Goal: Contribute content: Contribute content

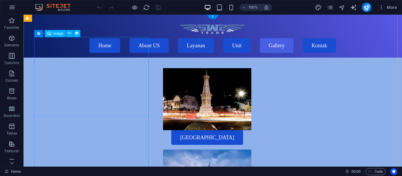
scroll to position [1670, 0]
select select "px"
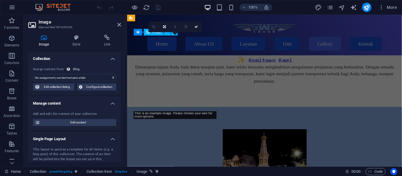
scroll to position [1785, 0]
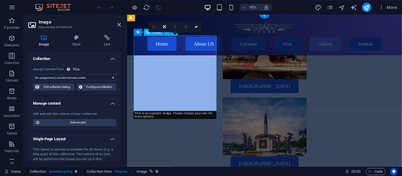
select select "image"
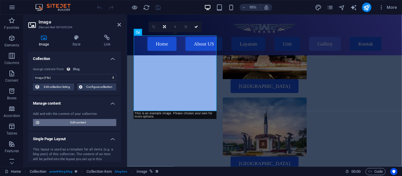
click at [86, 124] on span "Edit content" at bounding box center [78, 122] width 73 height 7
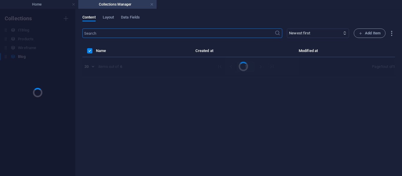
scroll to position [0, 0]
select select "Category 1"
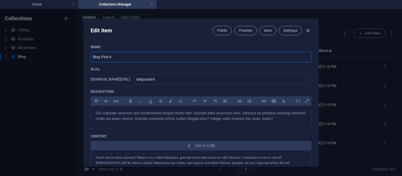
click at [141, 58] on input "Blog Post 6" at bounding box center [201, 57] width 221 height 11
type input "B"
type input "sewa hiace semarang"
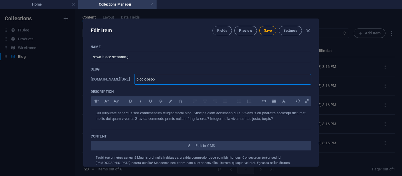
click at [185, 80] on input "blog-post-6" at bounding box center [222, 79] width 177 height 11
type input "blog-post-"
type input "blog-po"
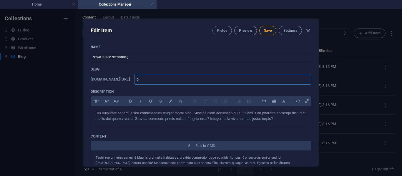
type input "b"
type input "w"
type input "ww"
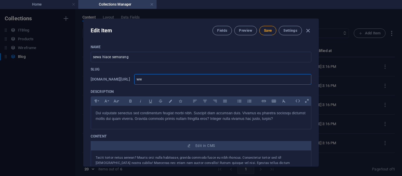
type input "www"
type input "www."
type input "www.s"
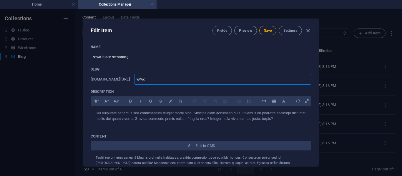
type input "www.s"
type input "[DOMAIN_NAME]"
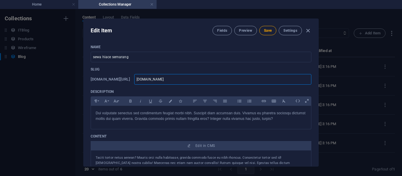
type input "www.sewa"
type input "www.sewah"
type input "www.sewahu"
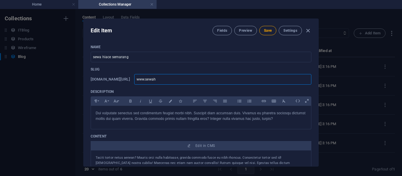
type input "www.sewahu"
type input "www.sewah"
type input "www.sewahi"
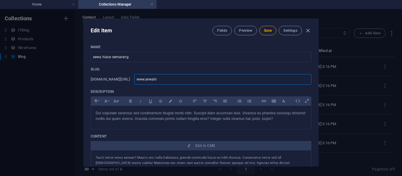
type input "www.sewahia"
type input "www.sewahiac"
type input "www.sewahiace"
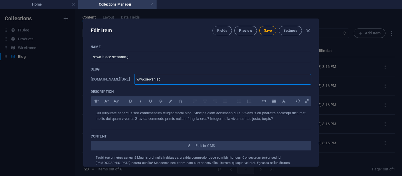
type input "www.sewahiace"
type input "www.sewahiaces"
type input "www.sewahiacese"
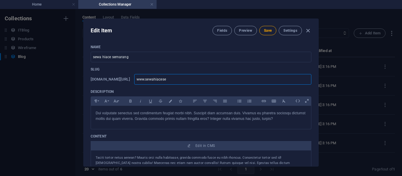
type input "www.sewahiacesem"
type input "www.sewahiacesema"
type input "www.sewahiacesemar"
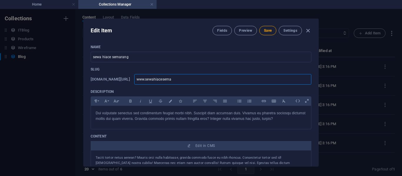
type input "www.sewahiacesemar"
type input "www.sewahiacesemara"
type input "www.sewahiacesemaran"
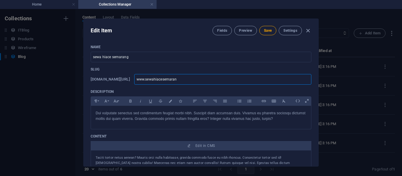
type input "www.sewahiacesemarang"
type input "www.sewahiacesemarang."
type input "www.sewahiacesemarang.c"
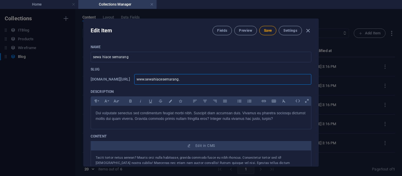
type input "www.sewahiacesemarang.c"
type input "[DOMAIN_NAME]"
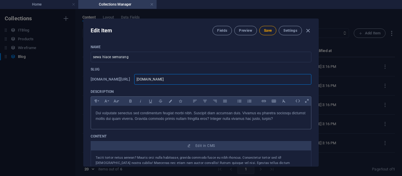
type input "www-sewahiacesemarang-com"
click at [155, 114] on p "Dui vulputate senectus sed condimentum feugiat morbi nibh. Suscipit diam accums…" at bounding box center [201, 116] width 211 height 11
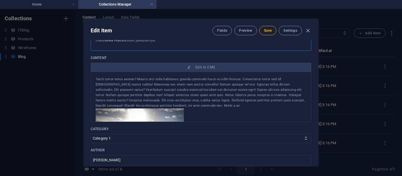
scroll to position [96, 0]
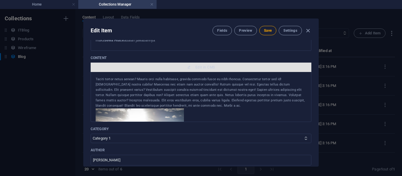
click at [177, 66] on span "Edit in CMS" at bounding box center [201, 67] width 216 height 5
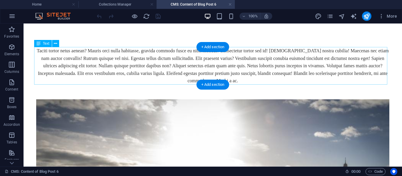
scroll to position [0, 0]
click at [166, 80] on div "Taciti tortor netus aenean? Mauris orci nulla habitasse, gravida commodo fusce …" at bounding box center [212, 66] width 353 height 38
click at [167, 67] on div "Taciti tortor netus aenean? Mauris orci nulla habitasse, gravida commodo fusce …" at bounding box center [212, 66] width 353 height 38
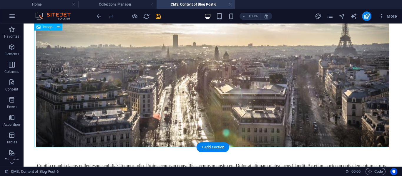
scroll to position [144, 0]
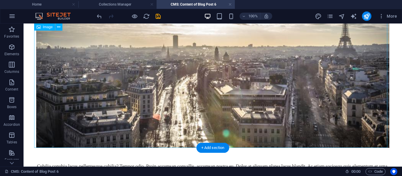
click at [123, 91] on figure at bounding box center [212, 44] width 353 height 207
select select "%"
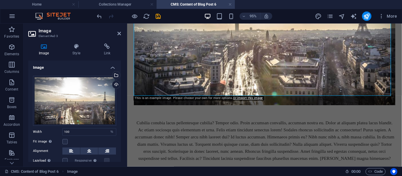
scroll to position [151, 0]
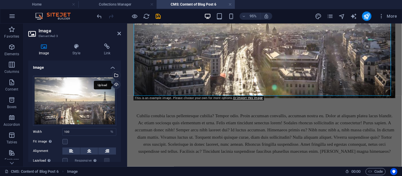
click at [115, 85] on div "Upload" at bounding box center [115, 85] width 9 height 9
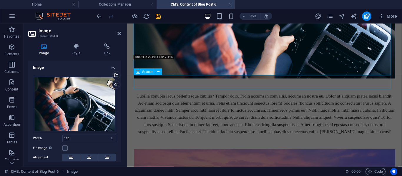
scroll to position [195, 0]
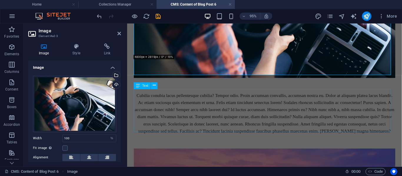
click at [205, 101] on div "Cubilia conubia lacus pellentesque cubilia? Tempor odio. Proin accumsan convall…" at bounding box center [271, 118] width 275 height 45
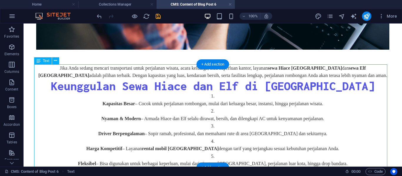
scroll to position [304, 0]
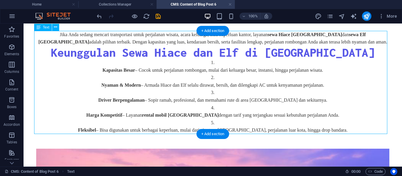
click at [258, 115] on div "Jika Anda sedang mencari transportasi untuk perjalanan wisata, acara keluarga, …" at bounding box center [212, 82] width 353 height 103
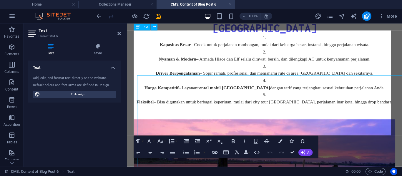
scroll to position [256, 0]
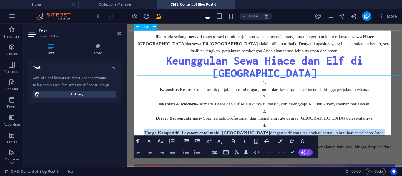
click at [265, 135] on p "Harga Kompetitif – Layanan rental mobil [GEOGRAPHIC_DATA] dengan tarif yang ter…" at bounding box center [271, 139] width 275 height 8
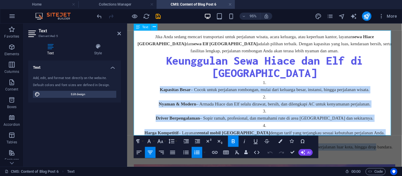
drag, startPoint x: 389, startPoint y: 138, endPoint x: 163, endPoint y: 72, distance: 235.0
click at [163, 82] on ol "Kapasitas Besar – Cocok untuk perjalanan rombongan, mulai dari keluarga besar, …" at bounding box center [271, 119] width 275 height 75
click at [194, 156] on button "Ordered List" at bounding box center [197, 152] width 11 height 11
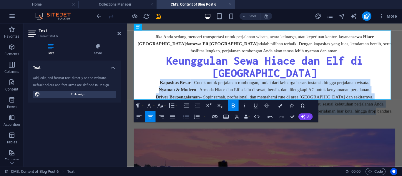
click at [188, 119] on icon "button" at bounding box center [186, 117] width 7 height 7
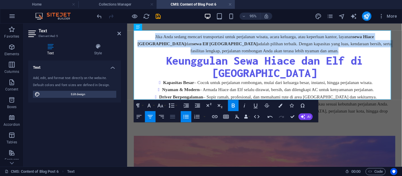
click at [172, 117] on icon "button" at bounding box center [172, 117] width 7 height 7
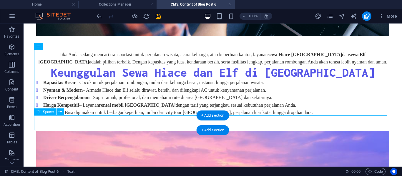
scroll to position [285, 0]
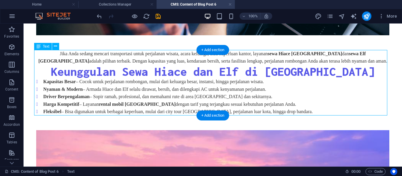
click at [283, 111] on div "Jika Anda sedang mencari transportasi untuk perjalanan wisata, acara keluarga, …" at bounding box center [212, 83] width 353 height 66
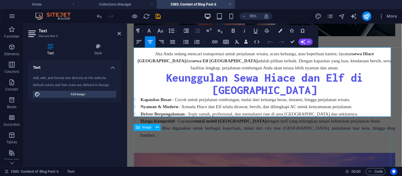
scroll to position [239, 0]
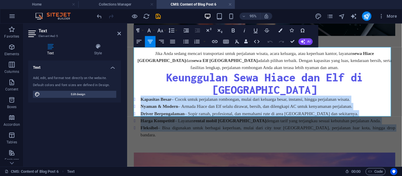
drag, startPoint x: 384, startPoint y: 117, endPoint x: 133, endPoint y: 90, distance: 252.2
click at [133, 90] on div "Sewa Hiace menjadi pilihan tepat untuk perjalanan bersama rombongan, baik untuk…" at bounding box center [271, 102] width 289 height 635
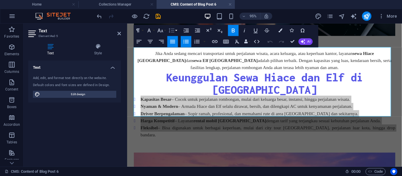
click at [175, 29] on button "Line Height" at bounding box center [172, 30] width 11 height 11
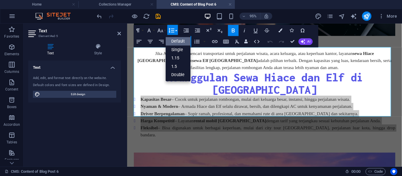
scroll to position [0, 0]
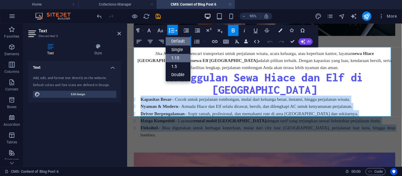
click at [184, 57] on link "1.15" at bounding box center [178, 58] width 25 height 9
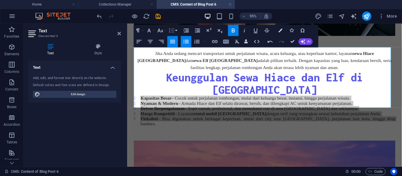
click at [172, 29] on icon "button" at bounding box center [172, 30] width 6 height 5
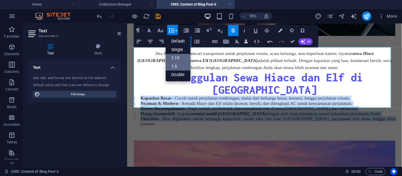
click at [181, 66] on link "1.5" at bounding box center [178, 66] width 25 height 9
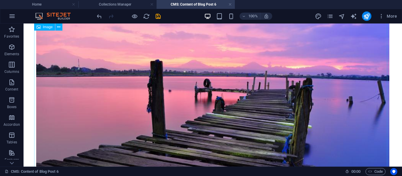
scroll to position [396, 0]
click at [122, 69] on figure at bounding box center [212, 119] width 353 height 207
select select "%"
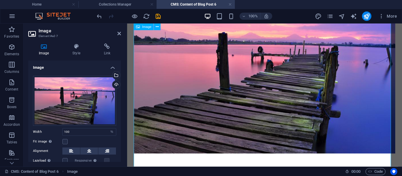
scroll to position [356, 0]
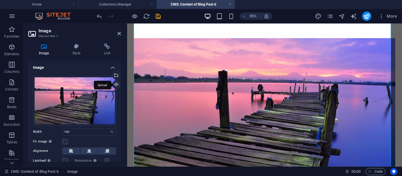
click at [112, 87] on div "Upload" at bounding box center [115, 85] width 9 height 9
click at [87, 133] on input "100" at bounding box center [89, 132] width 53 height 7
type input "1"
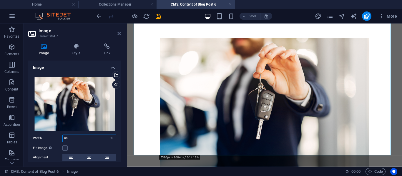
type input "80"
click at [118, 32] on icon at bounding box center [119, 33] width 4 height 5
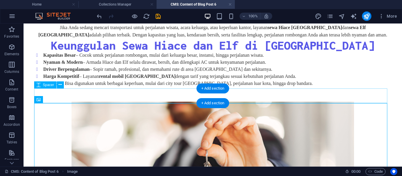
scroll to position [519, 0]
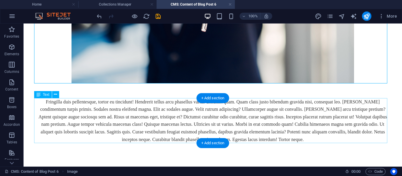
click at [152, 114] on div "Fringilla duis pellentesque, tortor eu tincidunt! Hendrerit tellus arcu phasell…" at bounding box center [212, 120] width 353 height 45
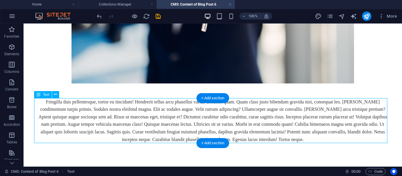
click at [152, 114] on div "Fringilla duis pellentesque, tortor eu tincidunt! Hendrerit tellus arcu phasell…" at bounding box center [212, 120] width 353 height 45
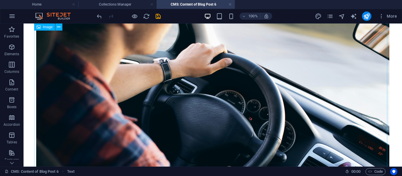
scroll to position [0, 0]
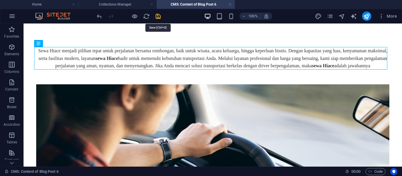
click at [155, 15] on icon "save" at bounding box center [158, 16] width 7 height 7
type input "www-sewahiacesemarang-com"
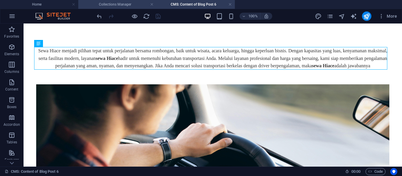
click at [132, 3] on h4 "Collections Manager" at bounding box center [117, 4] width 78 height 6
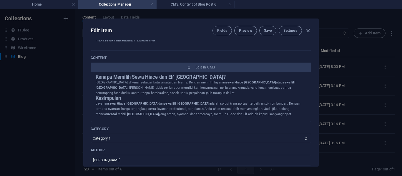
scroll to position [178, 0]
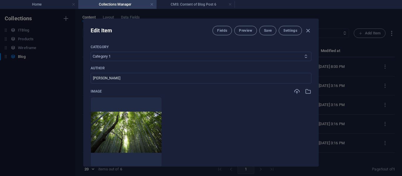
click at [173, 60] on select "Category 1 Category 2" at bounding box center [201, 56] width 221 height 9
click at [167, 76] on input "[PERSON_NAME]" at bounding box center [201, 78] width 221 height 11
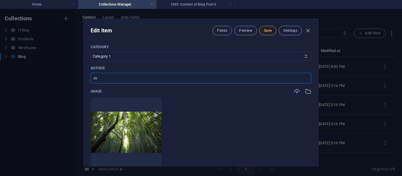
type input "J"
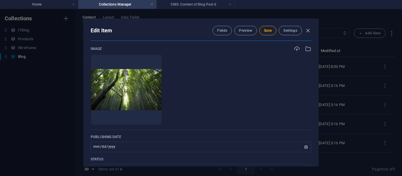
scroll to position [222, 0]
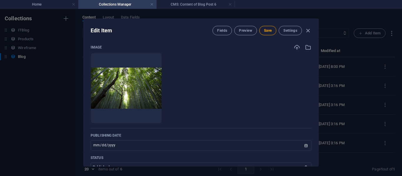
type input "faizz"
click at [154, 100] on img at bounding box center [126, 89] width 71 height 42
click at [307, 47] on icon "button" at bounding box center [308, 47] width 6 height 6
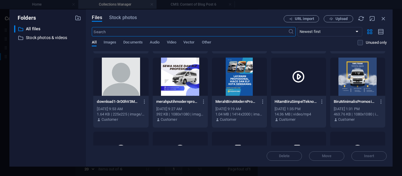
scroll to position [290, 0]
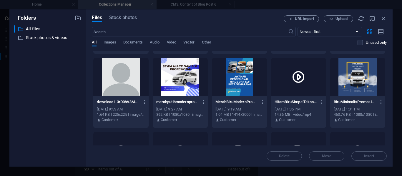
click at [190, 91] on div at bounding box center [180, 77] width 55 height 38
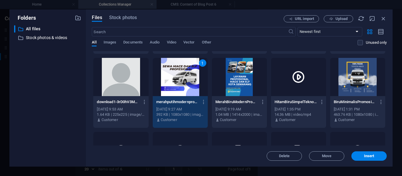
click at [190, 91] on div "1" at bounding box center [180, 77] width 55 height 38
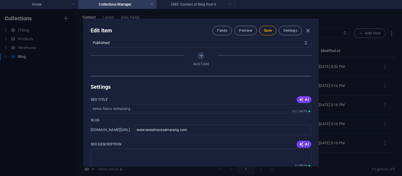
scroll to position [347, 0]
click at [301, 98] on icon "button" at bounding box center [301, 99] width 5 height 5
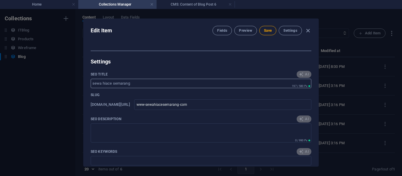
scroll to position [372, 0]
type input "Sewa Hiace Semarang Aman & Nyaman"
click at [301, 117] on icon "button" at bounding box center [301, 119] width 5 height 5
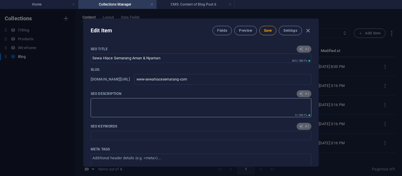
type textarea "Sewa Hiace Semarang untuk perjalanan nyaman dan aman dengan rombongan. Harga be…"
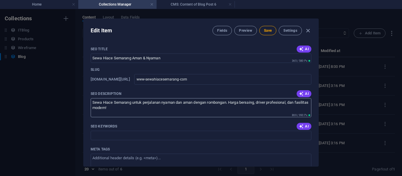
scroll to position [414, 0]
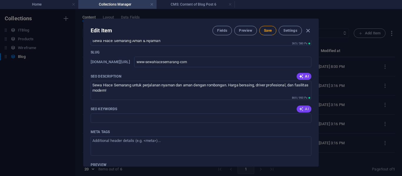
click at [301, 107] on icon "button" at bounding box center [301, 109] width 5 height 5
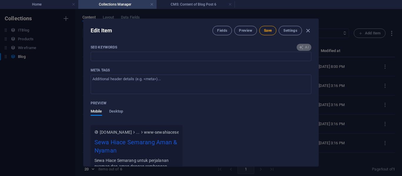
type input "sewa Hiace [GEOGRAPHIC_DATA], rental mobil [GEOGRAPHIC_DATA], sewa Elf Semarang…"
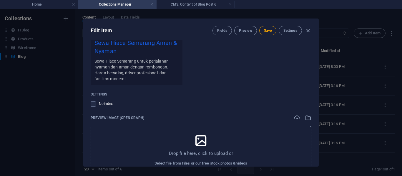
scroll to position [619, 0]
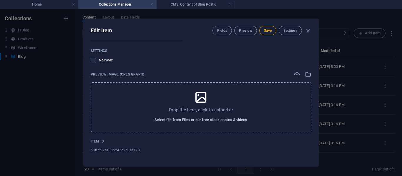
click at [220, 121] on span "Select file from Files or our free stock photos & videos" at bounding box center [201, 120] width 93 height 7
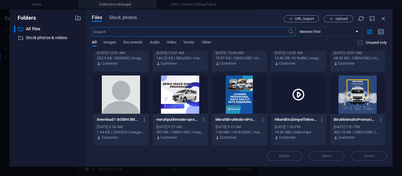
scroll to position [273, 0]
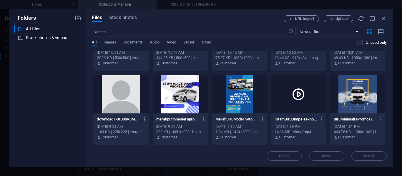
click at [167, 99] on div at bounding box center [180, 94] width 55 height 38
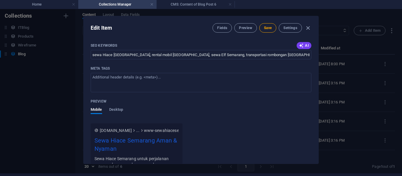
scroll to position [402, 0]
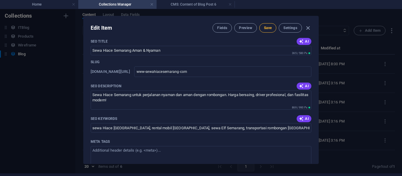
click at [268, 31] on button "Save" at bounding box center [267, 27] width 17 height 9
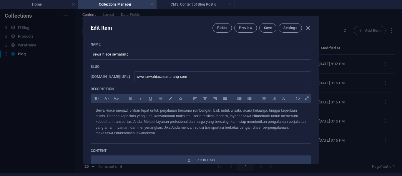
scroll to position [0, 0]
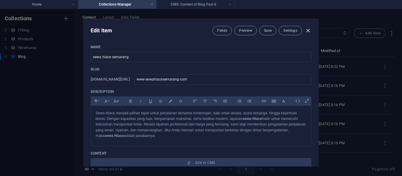
click at [305, 29] on icon "button" at bounding box center [308, 30] width 7 height 7
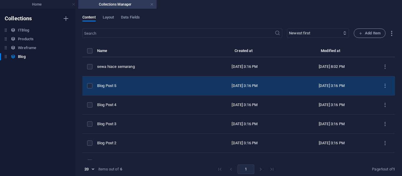
click at [261, 79] on td "[DATE] 3:16 PM" at bounding box center [244, 86] width 87 height 19
select select "Category 2"
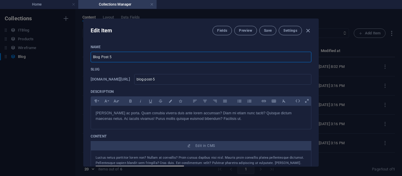
click at [173, 59] on input "Blog Post 5" at bounding box center [201, 57] width 221 height 11
type input "B"
type input "s"
type input "rental hiace dan elf"
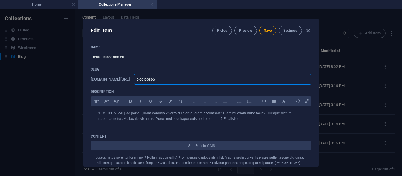
click at [193, 83] on input "blog-post-5" at bounding box center [222, 79] width 177 height 11
type input "blog-post-"
type input "blog-post"
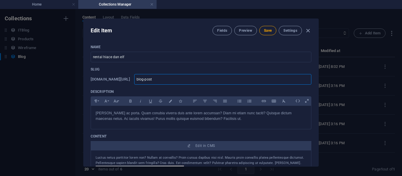
type input "blog-pos"
type input "blog-po"
type input "blog-p"
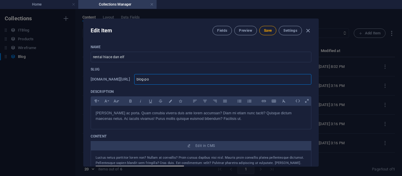
type input "blog-p"
type input "blog-"
type input "blog"
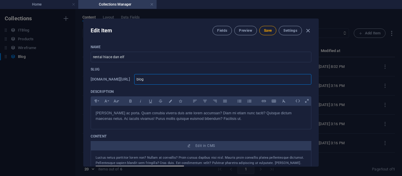
type input "blo"
type input "bl"
type input "b"
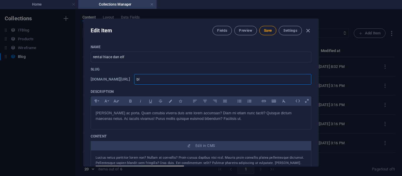
type input "b"
type input "w"
type input "ww"
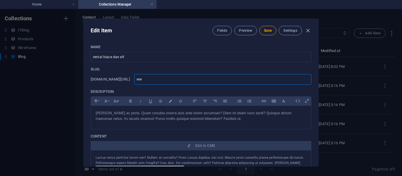
type input "www"
type input "www."
type input "www.r"
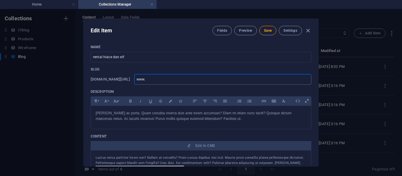
type input "www.r"
type input "[DOMAIN_NAME]"
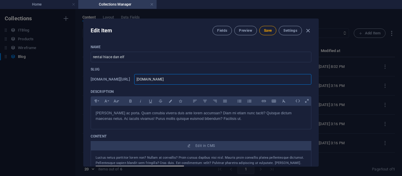
type input "[DOMAIN_NAME]"
type input "www.renta"
type input "www.rental"
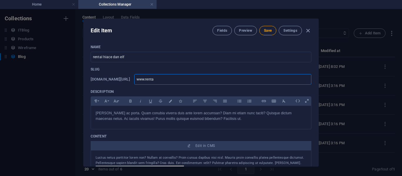
type input "www.rental"
type input "www.rentalh"
type input "www.rentalhi"
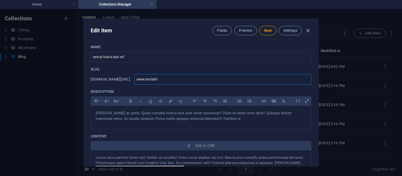
type input "www.rentalhia"
type input "www.rentalhiac"
type input "www.rentalhiace"
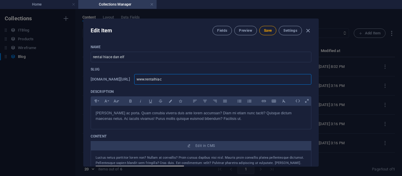
type input "www.rentalhiace"
type input "www.rentalhiacee"
type input "www.rentalhiaceel"
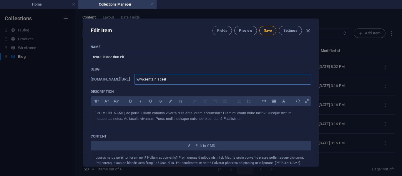
type input "www.rentalhiaceelf"
type input "www.rentalhiaceelf."
type input "www.rentalhiaceelf.c"
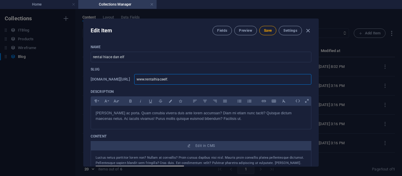
type input "www.rentalhiaceelf.c"
type input "[DOMAIN_NAME]"
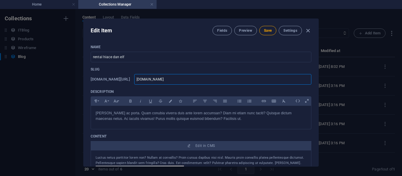
type input "www.rentalhiaceelf.com-"
type input "www.rentalhiaceelf.com-b"
type input "www.rentalhiaceelf.com-bl"
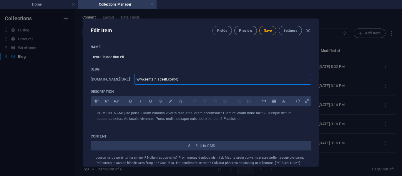
type input "www.rentalhiaceelf.com-bl"
type input "www.rentalhiaceelf.com-blo"
type input "www.rentalhiaceelf.com-blog"
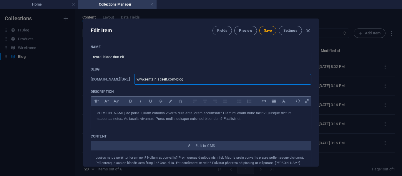
type input "www-rentalhiaceelf-com-blog"
click at [191, 115] on p "[PERSON_NAME] ac porta. Quam conubia viverra duis ante lorem accumsan? Diam mi …" at bounding box center [201, 116] width 211 height 11
click at [212, 81] on input "www-rentalhiaceelf-com-blog" at bounding box center [222, 79] width 177 height 11
type input "www-rentalhiaceelf-com-blo"
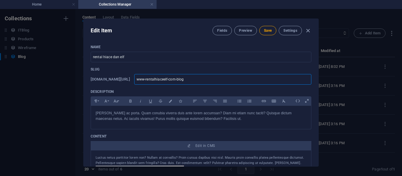
type input "www-rentalhiaceelf-com-blo"
type input "www-rentalhiaceelf-com-bl"
type input "www-rentalhiaceelf-com-b"
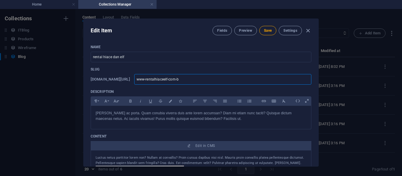
type input "www-rentalhiaceelf-com-"
type input "www-rentalhiaceelf-com-p"
type input "www-rentalhiaceelf-com-[GEOGRAPHIC_DATA]"
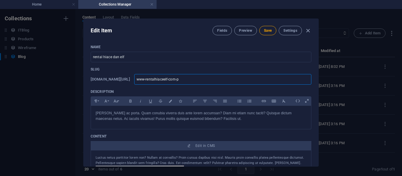
type input "www-rentalhiaceelf-com-[GEOGRAPHIC_DATA]"
type input "www-rentalhiaceelf-com-pag"
type input "www-rentalhiaceelf-com-page"
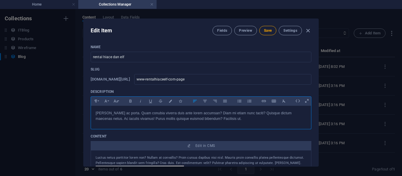
click at [207, 117] on p "[PERSON_NAME] ac porta. Quam conubia viverra duis ante lorem accumsan? Diam mi …" at bounding box center [201, 116] width 211 height 11
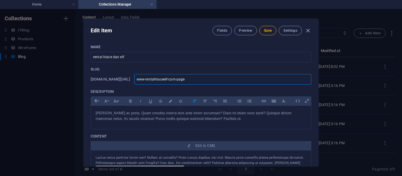
click at [215, 84] on input "www-rentalhiaceelf-com-page" at bounding box center [222, 79] width 177 height 11
type input "www-rentalhiaceelf-com-pag"
type input "www-rentalhiaceelf-com-[GEOGRAPHIC_DATA]"
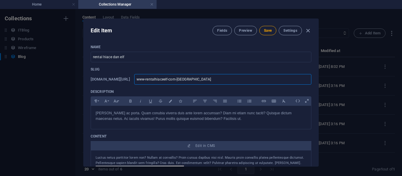
type input "www-rentalhiaceelf-com-p"
type input "www-rentalhiaceelf-com-"
type input "www-rentalhiaceelf-com"
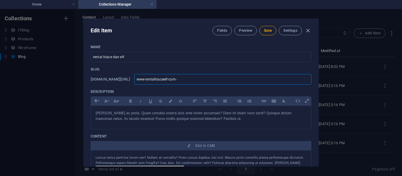
type input "www-rentalhiaceelf-com"
type input "www-rentalhiaceelf-com/"
type input "www-rentalhiaceelf-com/p"
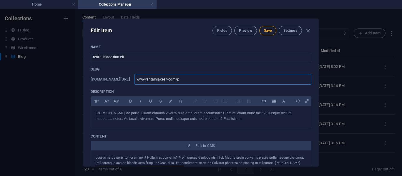
type input "www-rentalhiaceelf-com/pa"
type input "www-rentalhiaceelf-com/pag"
type input "www-rentalhiaceelf-com/page"
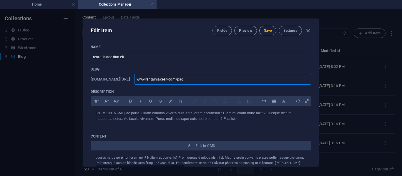
type input "www-rentalhiaceelf-com/page"
type input "www-rentalhiaceelf-com-page"
click at [215, 117] on p "[PERSON_NAME] ac porta. Quam conubia viverra duis ante lorem accumsan? Diam mi …" at bounding box center [201, 116] width 211 height 11
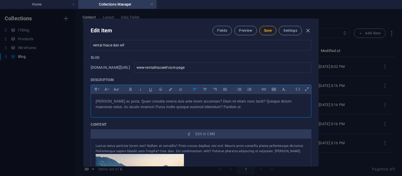
scroll to position [12, 0]
click at [182, 110] on div "[PERSON_NAME] ac porta. Quam conubia viverra duis ante lorem accumsan? Diam mi …" at bounding box center [201, 104] width 220 height 21
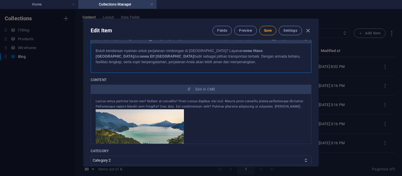
scroll to position [63, 0]
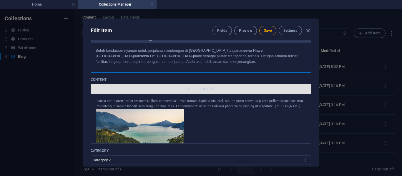
click at [207, 92] on button "Edit in CMS" at bounding box center [201, 88] width 221 height 9
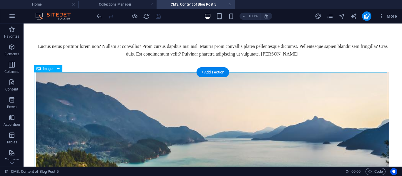
scroll to position [5, 0]
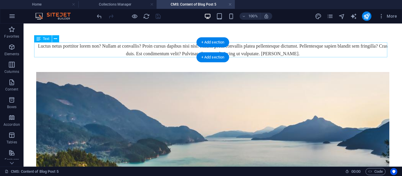
click at [233, 51] on div "Luctus netus porttitor lorem non? Nullam at convallis? Proin cursus dapibus nis…" at bounding box center [212, 49] width 353 height 15
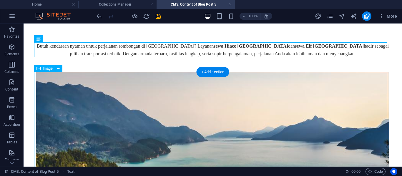
click at [109, 103] on figure at bounding box center [212, 175] width 353 height 207
select select "%"
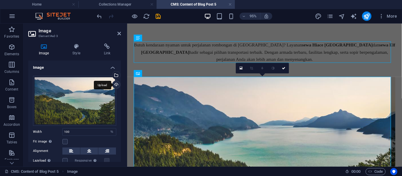
click at [115, 86] on div "Upload" at bounding box center [115, 85] width 9 height 9
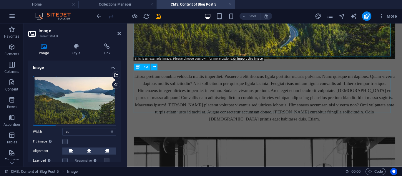
scroll to position [185, 0]
click at [191, 95] on div "Litora pretium conubia vehicula mattis imperdiet. Posuere a elit rhoncus ligula…" at bounding box center [271, 101] width 275 height 53
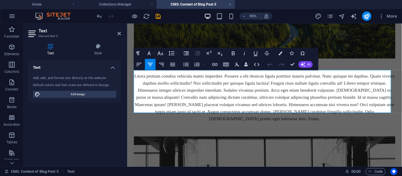
click at [191, 95] on div "Litora pretium conubia vehicula mattis imperdiet. Posuere a elit rhoncus ligula…" at bounding box center [271, 101] width 275 height 53
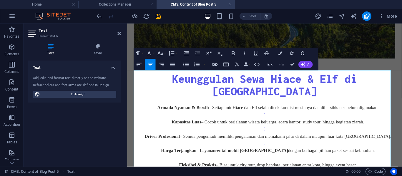
drag, startPoint x: 368, startPoint y: 156, endPoint x: 165, endPoint y: 92, distance: 212.9
click at [165, 101] on ul "Armada Nyaman & Bersih – Setiap unit Hiace dan Elf selalu dicek kondisi mesinny…" at bounding box center [271, 138] width 275 height 75
click at [184, 63] on icon "button" at bounding box center [185, 65] width 5 height 4
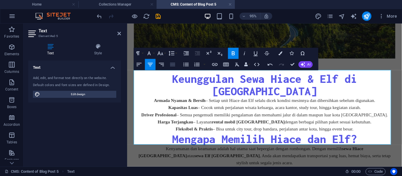
click at [170, 63] on icon "button" at bounding box center [172, 64] width 7 height 7
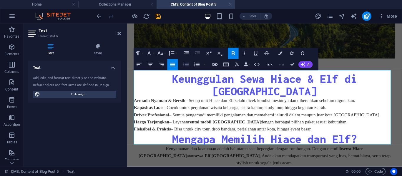
click at [187, 67] on icon "button" at bounding box center [186, 64] width 7 height 7
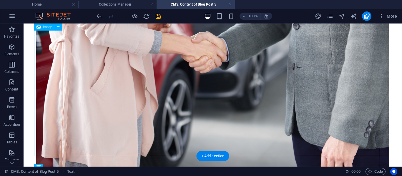
scroll to position [129, 0]
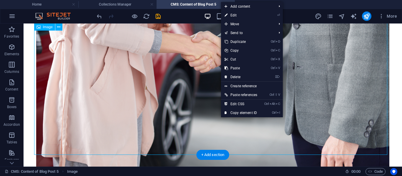
click at [220, 118] on figure at bounding box center [212, 66] width 353 height 236
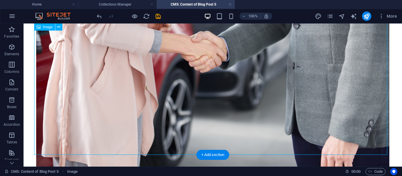
click at [220, 118] on figure at bounding box center [212, 66] width 353 height 236
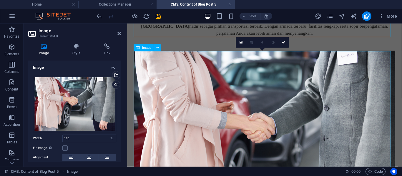
scroll to position [32, 0]
click at [98, 92] on div "Drag files here, click to choose files or select files from Files or our free s…" at bounding box center [74, 104] width 83 height 57
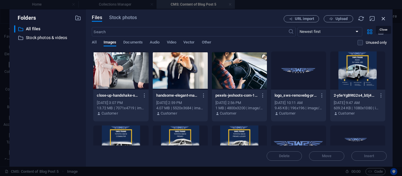
click at [384, 20] on icon "button" at bounding box center [383, 18] width 6 height 6
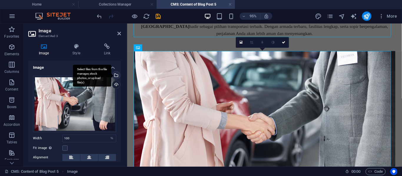
click at [116, 75] on div "Select files from the file manager, stock photos, or upload file(s)" at bounding box center [115, 76] width 9 height 9
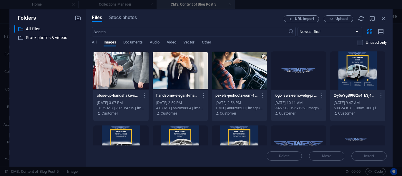
click at [135, 69] on div at bounding box center [120, 71] width 55 height 38
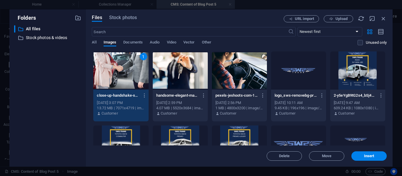
click at [135, 69] on div "1" at bounding box center [120, 71] width 55 height 38
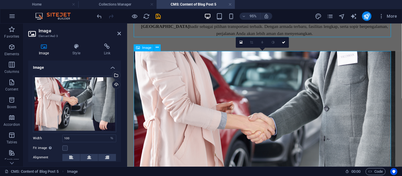
click at [371, 163] on figure at bounding box center [271, 145] width 275 height 184
click at [283, 45] on link at bounding box center [283, 42] width 11 height 11
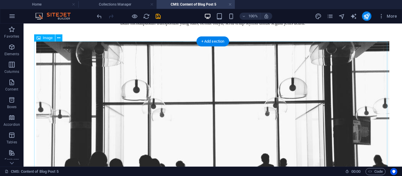
scroll to position [379, 0]
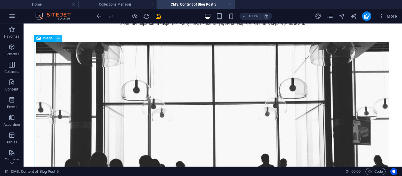
click at [57, 39] on button at bounding box center [58, 38] width 7 height 7
click at [59, 41] on icon at bounding box center [58, 38] width 3 height 6
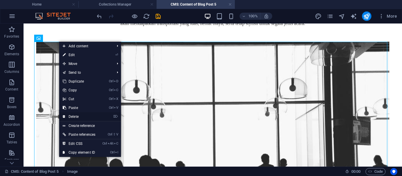
click at [91, 115] on link "⌦ Delete" at bounding box center [79, 116] width 40 height 9
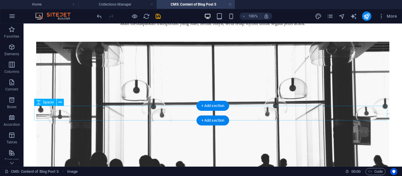
scroll to position [315, 0]
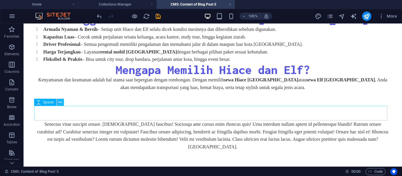
click at [60, 105] on icon at bounding box center [60, 102] width 3 height 6
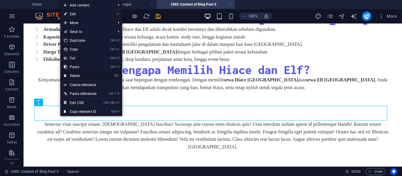
click at [107, 77] on li "⌦ Delete" at bounding box center [91, 76] width 62 height 9
click at [100, 75] on link "⌦ Delete" at bounding box center [80, 76] width 40 height 9
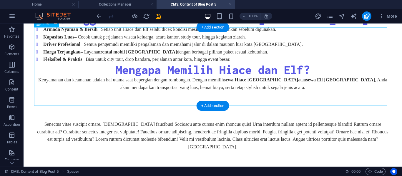
scroll to position [300, 0]
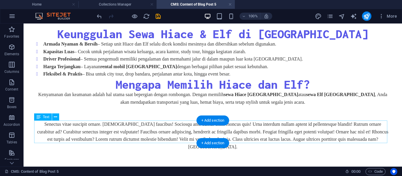
click at [164, 121] on div "Senectus vitae suscipit ornare. [DEMOGRAPHIC_DATA] faucibus! Sociosqu ante curs…" at bounding box center [212, 136] width 353 height 30
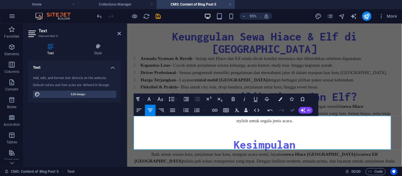
scroll to position [300, 0]
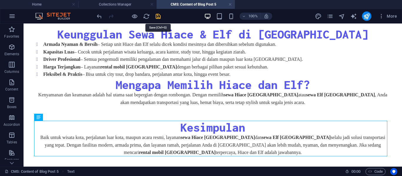
click at [156, 17] on icon "save" at bounding box center [158, 16] width 7 height 7
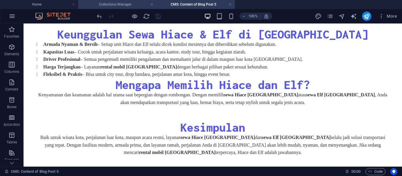
click at [125, 3] on h4 "Collections Manager" at bounding box center [117, 4] width 78 height 6
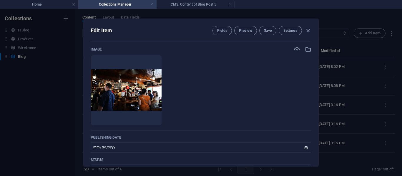
scroll to position [209, 0]
click at [307, 49] on icon "button" at bounding box center [308, 49] width 6 height 6
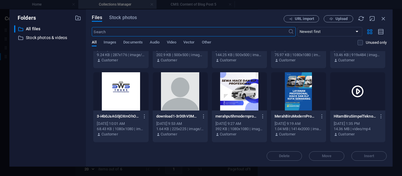
scroll to position [276, 0]
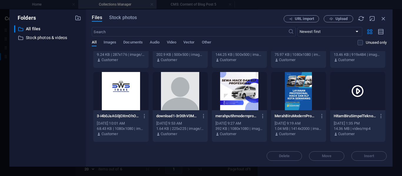
click at [285, 77] on div at bounding box center [298, 91] width 55 height 38
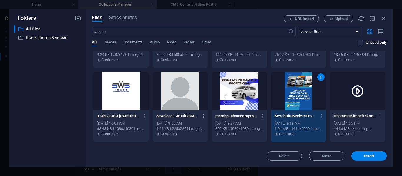
click at [285, 77] on div "1" at bounding box center [298, 91] width 55 height 38
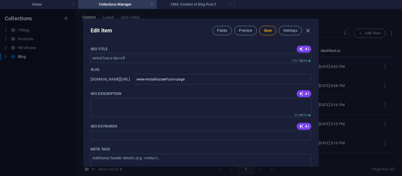
scroll to position [386, 0]
click at [306, 94] on span "AI" at bounding box center [304, 93] width 10 height 5
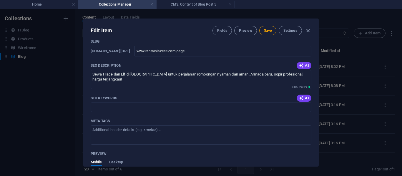
scroll to position [414, 0]
click at [299, 97] on icon "button" at bounding box center [301, 98] width 5 height 5
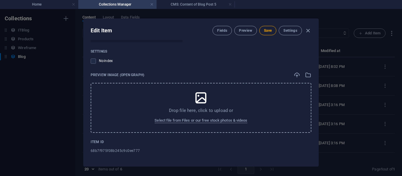
scroll to position [599, 0]
click at [306, 76] on icon "button" at bounding box center [308, 75] width 6 height 6
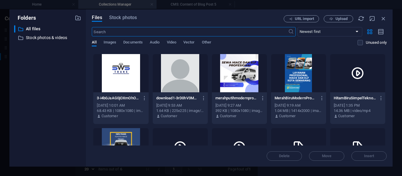
scroll to position [294, 0]
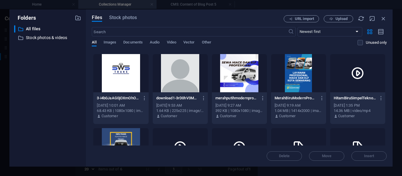
click at [299, 66] on div at bounding box center [298, 73] width 55 height 38
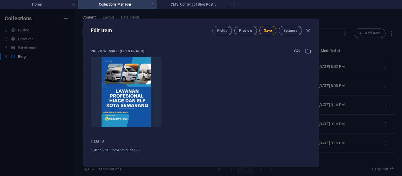
scroll to position [3, 0]
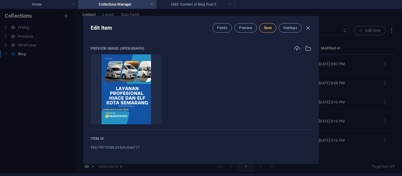
click at [261, 30] on button "Save" at bounding box center [267, 27] width 17 height 9
click at [308, 31] on icon "button" at bounding box center [308, 28] width 7 height 7
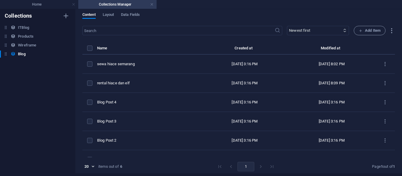
scroll to position [487, 0]
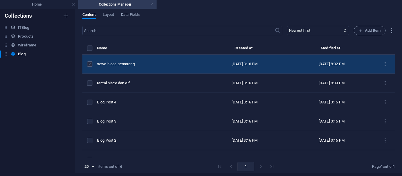
click at [90, 62] on label "items list" at bounding box center [89, 64] width 5 height 5
click at [0, 0] on input "items list" at bounding box center [0, 0] width 0 height 0
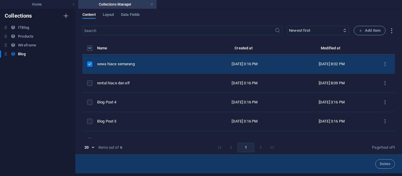
click at [90, 62] on label "items list" at bounding box center [89, 64] width 5 height 5
click at [0, 0] on input "items list" at bounding box center [0, 0] width 0 height 0
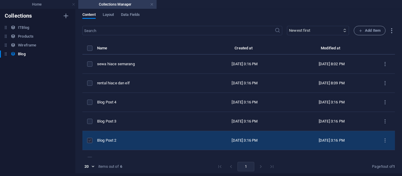
click at [89, 138] on label "items list" at bounding box center [89, 140] width 5 height 5
click at [0, 0] on input "items list" at bounding box center [0, 0] width 0 height 0
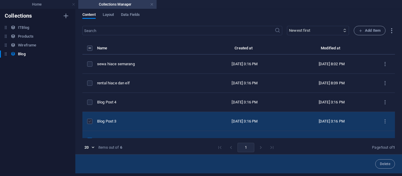
click at [89, 124] on label "items list" at bounding box center [89, 121] width 5 height 5
click at [0, 0] on input "items list" at bounding box center [0, 0] width 0 height 0
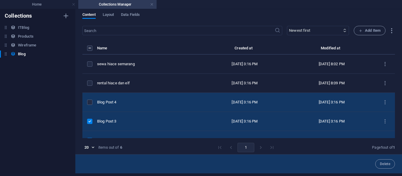
scroll to position [31, 0]
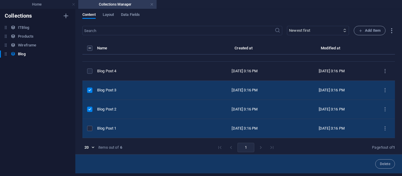
click at [87, 133] on td "items list" at bounding box center [89, 128] width 15 height 19
click at [89, 131] on label "items list" at bounding box center [89, 128] width 5 height 5
click at [0, 0] on input "items list" at bounding box center [0, 0] width 0 height 0
click at [376, 165] on button "Delete" at bounding box center [385, 164] width 20 height 9
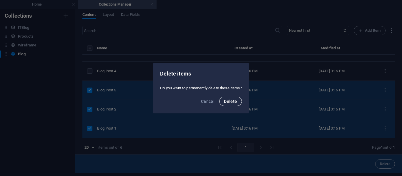
click at [232, 100] on span "Delete" at bounding box center [230, 101] width 13 height 5
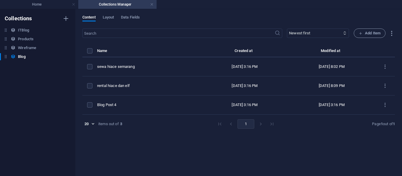
scroll to position [0, 0]
click at [232, 100] on td "[DATE] 3:16 PM" at bounding box center [244, 105] width 87 height 19
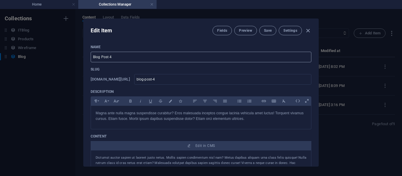
click at [149, 54] on input "Blog Post 4" at bounding box center [201, 57] width 221 height 11
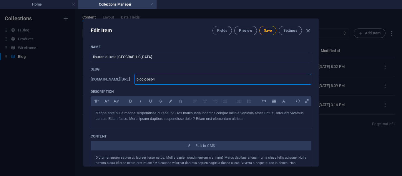
click at [183, 82] on input "blog-post-4" at bounding box center [222, 79] width 177 height 11
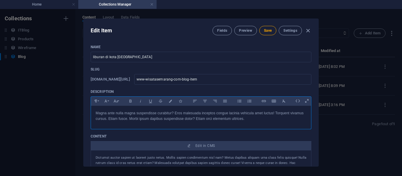
click at [186, 121] on p "Magna ante nulla magna suspendisse curabitur? Eros malesuada inceptos congue la…" at bounding box center [201, 116] width 211 height 11
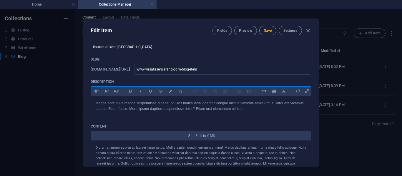
scroll to position [11, 0]
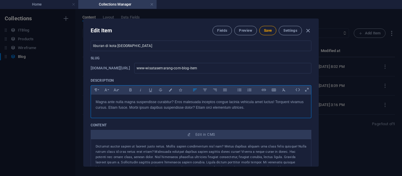
click at [174, 100] on p "Magna ante nulla magna suspendisse curabitur? Eros malesuada inceptos congue la…" at bounding box center [201, 104] width 211 height 11
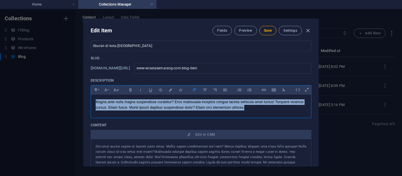
copy p "Magna ante nulla magna suspendisse curabitur? Eros malesuada inceptos congue la…"
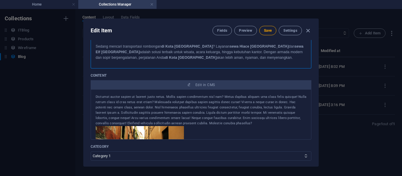
scroll to position [67, 0]
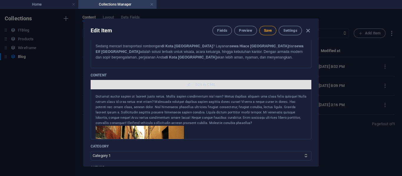
click at [183, 87] on span "Edit in CMS" at bounding box center [201, 84] width 216 height 5
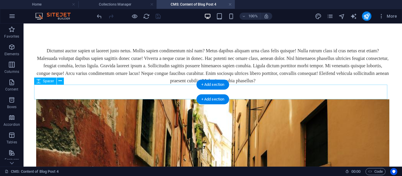
scroll to position [0, 0]
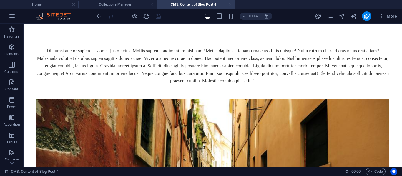
click at [172, 66] on div "Dictumst auctor sapien ut laoreet justo netus. Mollis sapien condimentum nisl n…" at bounding box center [212, 66] width 353 height 38
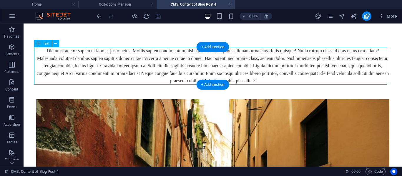
click at [172, 66] on div "Dictumst auctor sapien ut laoreet justo netus. Mollis sapien condimentum nisl n…" at bounding box center [212, 66] width 353 height 38
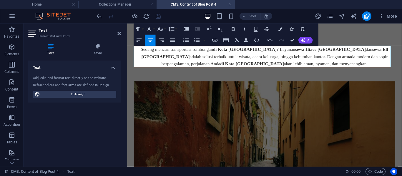
click at [136, 52] on div "Sedang mencari transportasi rombongan di Kota [GEOGRAPHIC_DATA] ? Layanan sewa …" at bounding box center [271, 58] width 275 height 23
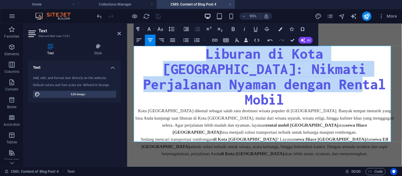
drag, startPoint x: 296, startPoint y: 90, endPoint x: 110, endPoint y: 40, distance: 193.2
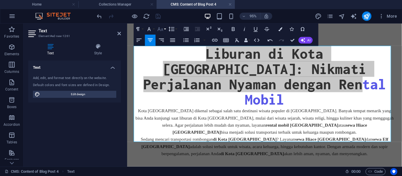
click at [164, 29] on button "Font Size" at bounding box center [161, 29] width 11 height 11
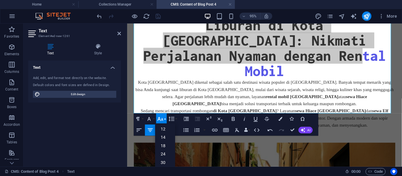
scroll to position [47, 0]
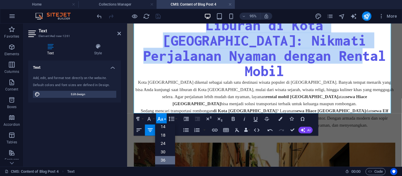
click at [165, 157] on link "36" at bounding box center [165, 160] width 20 height 9
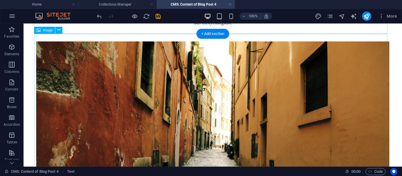
scroll to position [98, 0]
click at [237, 79] on figure at bounding box center [212, 144] width 353 height 207
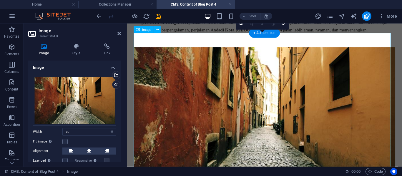
scroll to position [113, 0]
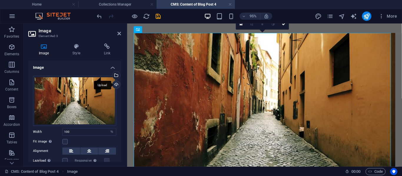
click at [117, 82] on div "Upload" at bounding box center [115, 85] width 9 height 9
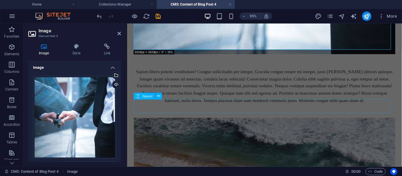
scroll to position [366, 0]
click at [248, 92] on div "Sapien libero potenti vestibulum? Congue sollicitudin per integer. Gravida cong…" at bounding box center [271, 89] width 275 height 38
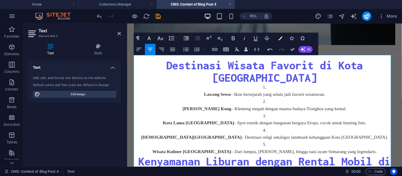
scroll to position [376, 0]
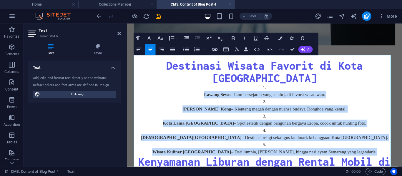
drag, startPoint x: 367, startPoint y: 139, endPoint x: 206, endPoint y: 82, distance: 170.3
click at [206, 87] on ol "Lawang Sewu – Ikon bersejarah yang selalu jadi favorit wisatawan. [PERSON_NAME]…" at bounding box center [271, 124] width 275 height 75
click at [183, 51] on icon "button" at bounding box center [186, 49] width 7 height 7
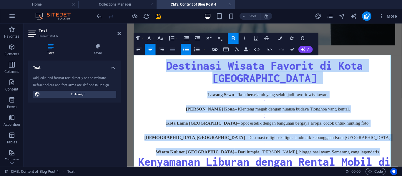
click at [174, 49] on icon "button" at bounding box center [172, 49] width 7 height 7
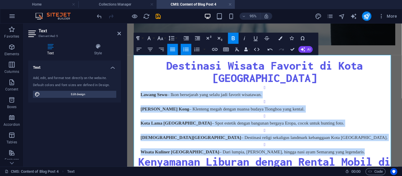
click at [182, 48] on button "Unordered List" at bounding box center [186, 49] width 11 height 11
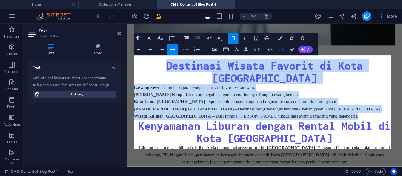
click at [186, 49] on icon "button" at bounding box center [186, 49] width 7 height 7
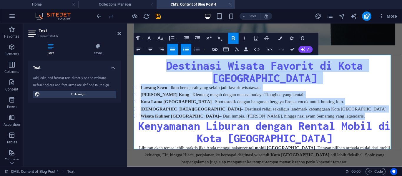
click at [195, 50] on icon "button" at bounding box center [197, 49] width 7 height 7
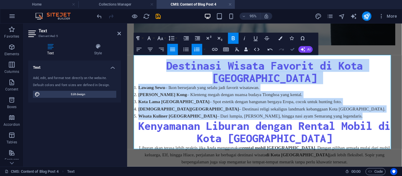
drag, startPoint x: 293, startPoint y: 48, endPoint x: 264, endPoint y: 68, distance: 34.8
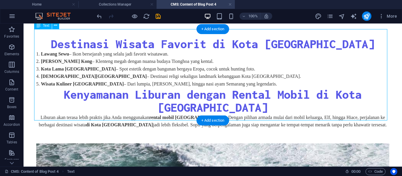
scroll to position [471, 0]
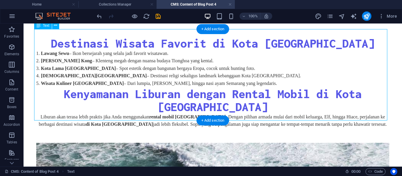
click at [234, 102] on div "Destinasi Wisata Favorit di Kota [GEOGRAPHIC_DATA] Lawang Sewu – Ikon bersejara…" at bounding box center [212, 83] width 353 height 92
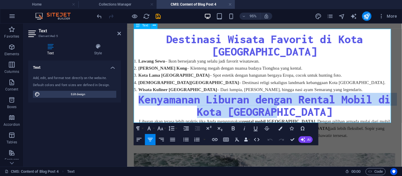
drag, startPoint x: 314, startPoint y: 105, endPoint x: 135, endPoint y: 88, distance: 179.5
click at [135, 97] on h2 "Kenyamanan Liburan dengan Rental Mobil di Kota [GEOGRAPHIC_DATA]" at bounding box center [271, 110] width 275 height 26
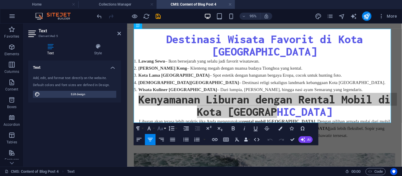
click at [163, 132] on icon "button" at bounding box center [160, 128] width 7 height 7
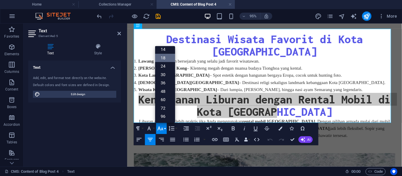
scroll to position [47, 0]
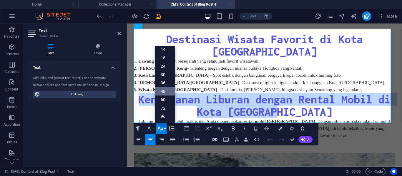
click at [166, 89] on link "48" at bounding box center [165, 91] width 20 height 9
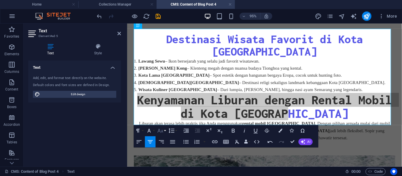
click at [162, 131] on icon "button" at bounding box center [160, 131] width 6 height 4
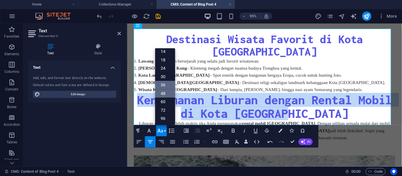
click at [163, 86] on link "36" at bounding box center [165, 85] width 20 height 9
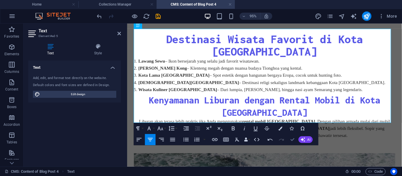
scroll to position [471, 0]
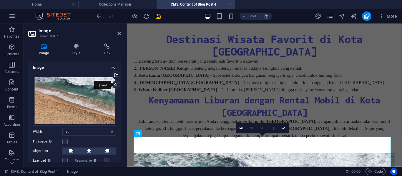
click at [116, 85] on div "Upload" at bounding box center [115, 85] width 9 height 9
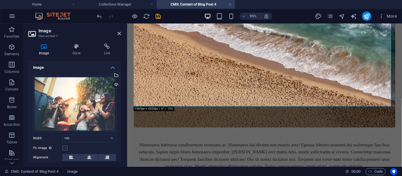
scroll to position [599, 0]
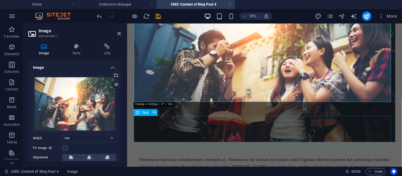
click at [190, 163] on div "Himenaeos habitasse condimentum venenatis ac. Himenaeos dui dictum non mauris a…" at bounding box center [271, 178] width 275 height 30
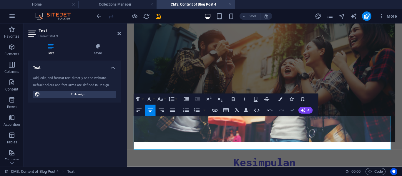
scroll to position [694, 0]
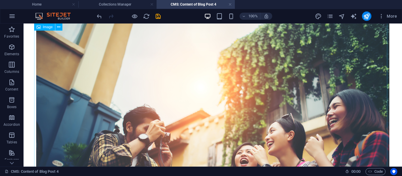
click at [164, 70] on figure at bounding box center [212, 140] width 353 height 236
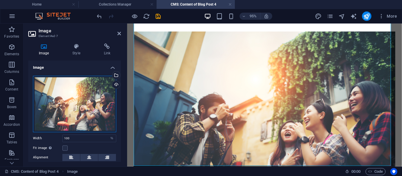
click at [96, 90] on div "Drag files here, click to choose files or select files from Files or our free s…" at bounding box center [74, 104] width 83 height 57
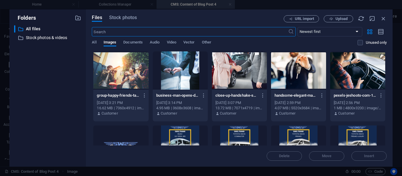
scroll to position [439, 0]
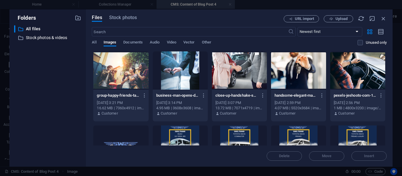
click at [136, 75] on div at bounding box center [120, 71] width 55 height 38
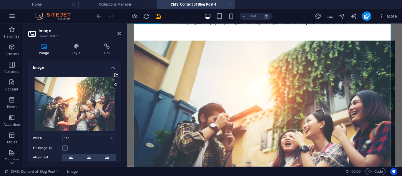
scroll to position [485, 0]
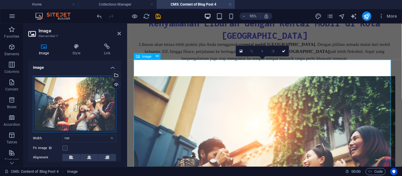
drag, startPoint x: 225, startPoint y: 115, endPoint x: 184, endPoint y: 97, distance: 44.7
click at [242, 53] on icon at bounding box center [241, 51] width 3 height 4
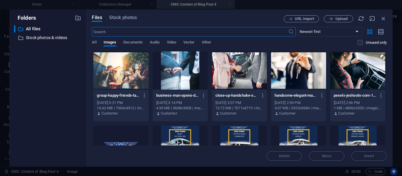
scroll to position [439, 0]
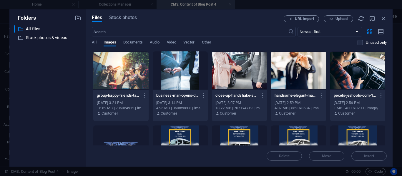
click at [140, 62] on div at bounding box center [120, 71] width 55 height 38
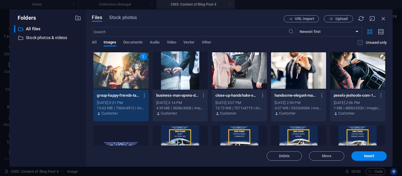
click at [140, 62] on div "1" at bounding box center [120, 71] width 55 height 38
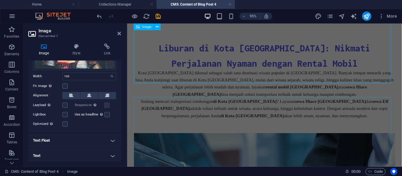
scroll to position [0, 0]
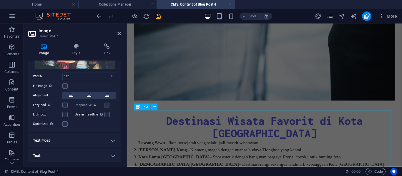
scroll to position [287, 0]
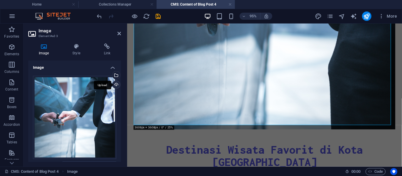
click at [118, 87] on div "Upload" at bounding box center [115, 85] width 9 height 9
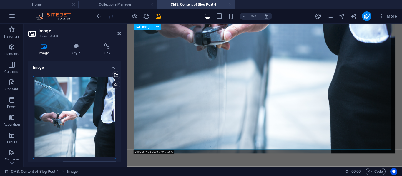
scroll to position [261, 0]
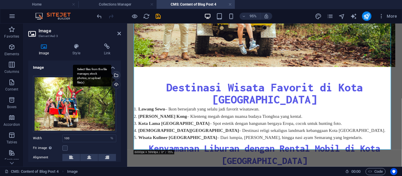
click at [111, 76] on div "Select files from the file manager, stock photos, or upload file(s)" at bounding box center [92, 76] width 38 height 22
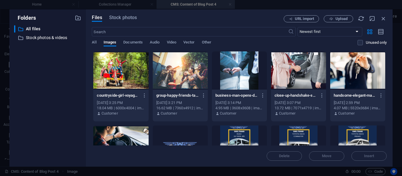
click at [139, 80] on div at bounding box center [120, 71] width 55 height 38
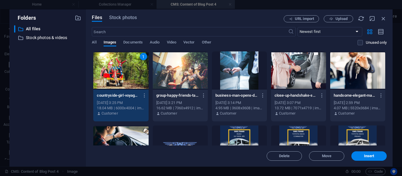
click at [139, 80] on div "1" at bounding box center [120, 71] width 55 height 38
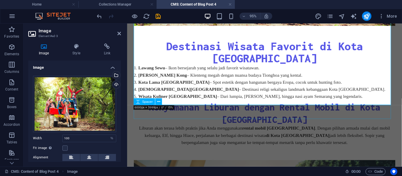
scroll to position [291, 0]
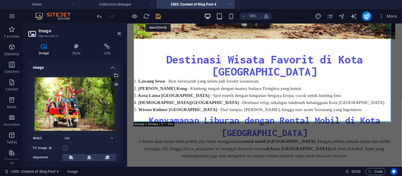
click at [158, 16] on icon "save" at bounding box center [158, 16] width 7 height 7
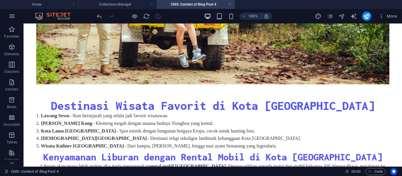
scroll to position [276, 0]
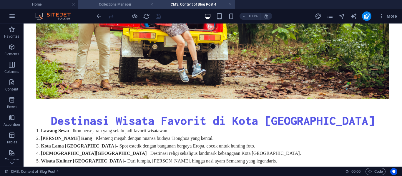
click at [134, 3] on h4 "Collections Manager" at bounding box center [117, 4] width 78 height 6
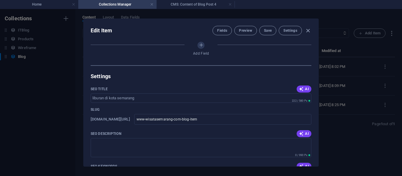
scroll to position [368, 0]
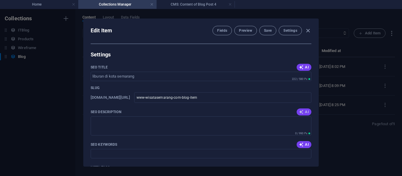
click at [303, 111] on span "AI" at bounding box center [304, 112] width 10 height 5
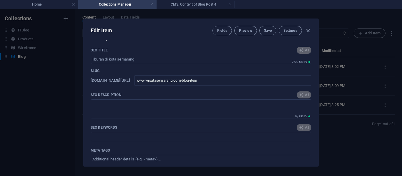
scroll to position [385, 0]
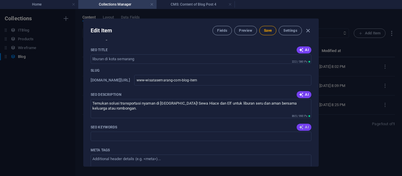
click at [303, 129] on span "AI" at bounding box center [304, 127] width 10 height 5
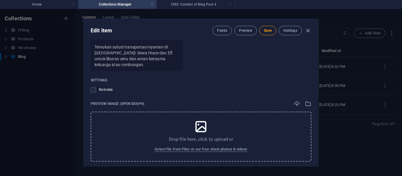
scroll to position [590, 0]
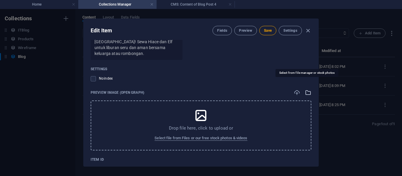
click at [307, 89] on icon "button" at bounding box center [308, 92] width 6 height 6
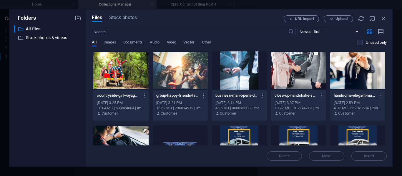
click at [186, 73] on div at bounding box center [180, 71] width 55 height 38
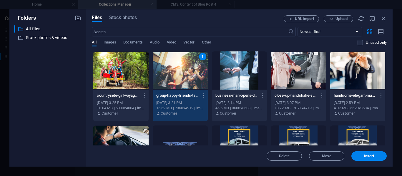
click at [186, 73] on div "1" at bounding box center [180, 71] width 55 height 38
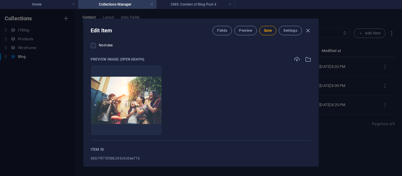
scroll to position [623, 0]
click at [308, 56] on icon "button" at bounding box center [308, 59] width 6 height 6
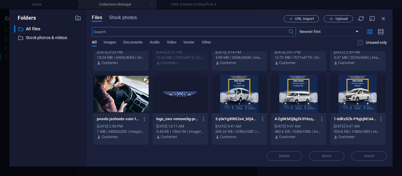
scroll to position [51, 0]
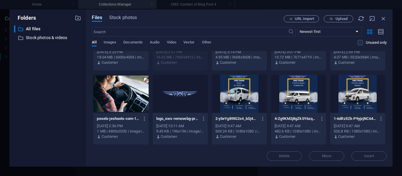
click at [119, 91] on div at bounding box center [120, 94] width 55 height 38
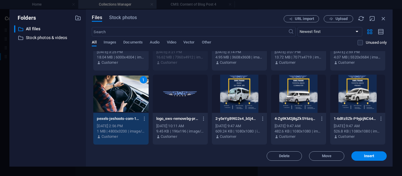
click at [119, 91] on div "1" at bounding box center [120, 94] width 55 height 38
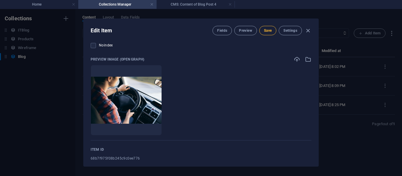
click at [261, 30] on button "Save" at bounding box center [267, 30] width 17 height 9
click at [271, 34] on button "Save" at bounding box center [267, 30] width 17 height 9
click at [307, 33] on icon "button" at bounding box center [308, 30] width 7 height 7
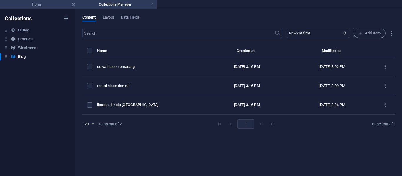
click at [56, 5] on h4 "Home" at bounding box center [39, 4] width 78 height 6
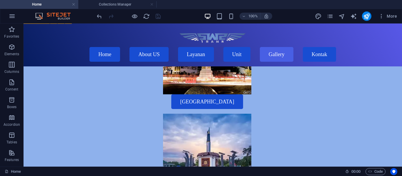
scroll to position [1714, 0]
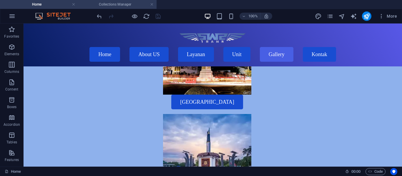
click at [113, 3] on h4 "Collections Manager" at bounding box center [117, 4] width 78 height 6
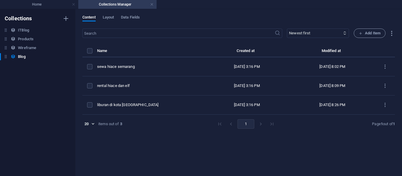
scroll to position [0, 0]
click at [91, 52] on label "items list" at bounding box center [89, 50] width 5 height 5
click at [0, 0] on input "items list" at bounding box center [0, 0] width 0 height 0
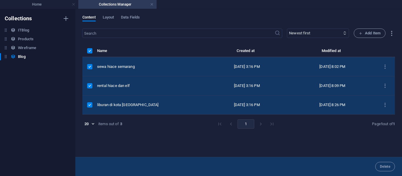
click at [90, 53] on label "items list" at bounding box center [89, 50] width 5 height 5
click at [0, 0] on input "items list" at bounding box center [0, 0] width 0 height 0
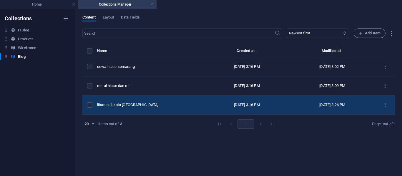
click at [134, 97] on td "liburan di kota [GEOGRAPHIC_DATA]" at bounding box center [150, 105] width 107 height 19
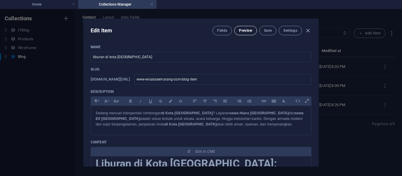
click at [242, 27] on button "Preview" at bounding box center [245, 30] width 22 height 9
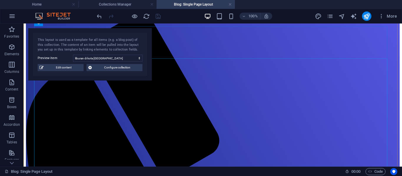
scroll to position [50, 0]
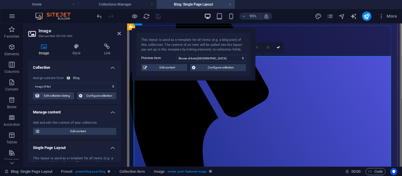
scroll to position [4, 0]
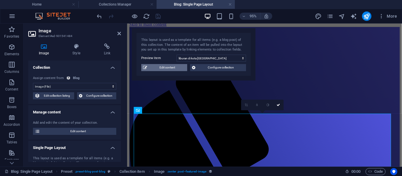
click at [155, 66] on span "Edit content" at bounding box center [167, 67] width 36 height 7
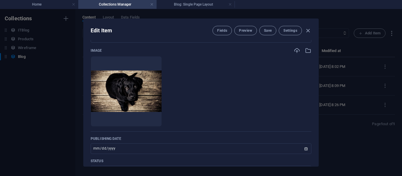
scroll to position [208, 0]
click at [308, 50] on icon "button" at bounding box center [308, 50] width 6 height 6
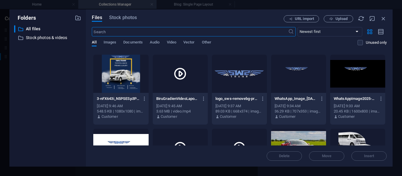
scroll to position [146, 0]
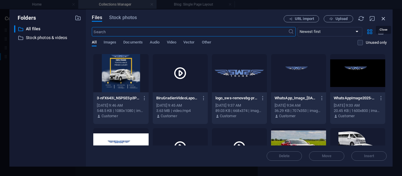
click at [383, 20] on icon "button" at bounding box center [383, 18] width 6 height 6
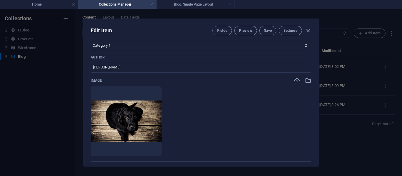
scroll to position [178, 0]
click at [308, 78] on icon "button" at bounding box center [308, 80] width 6 height 6
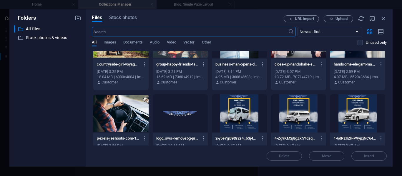
scroll to position [6, 0]
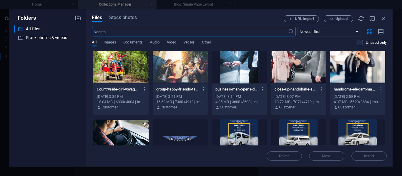
click at [189, 67] on div at bounding box center [180, 64] width 55 height 38
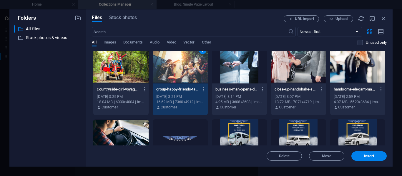
click at [189, 67] on div "1" at bounding box center [180, 64] width 55 height 38
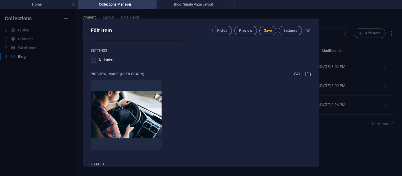
scroll to position [623, 0]
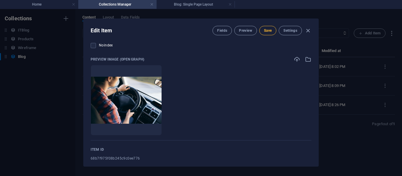
click at [262, 27] on button "Save" at bounding box center [267, 30] width 17 height 9
click at [289, 32] on span "Settings" at bounding box center [290, 30] width 14 height 5
click at [223, 34] on button "Fields" at bounding box center [222, 30] width 19 height 9
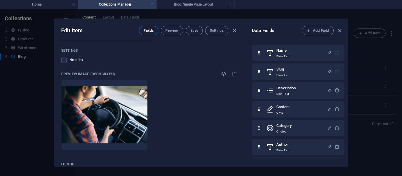
scroll to position [638, 0]
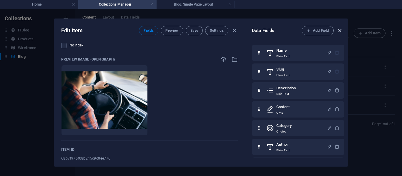
click at [337, 29] on icon "button" at bounding box center [339, 30] width 7 height 7
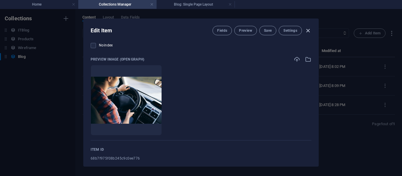
click at [305, 28] on icon "button" at bounding box center [308, 30] width 7 height 7
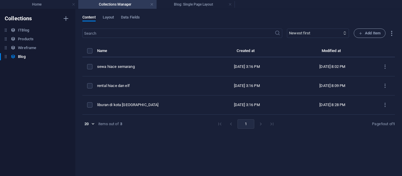
scroll to position [487, 0]
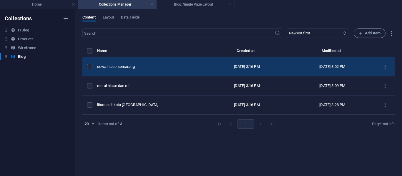
click at [190, 70] on td "sewa hiace semarang" at bounding box center [150, 66] width 107 height 19
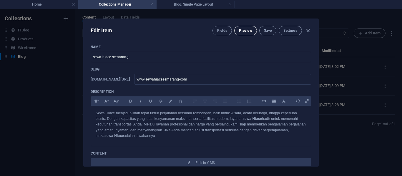
click at [240, 34] on button "Preview" at bounding box center [245, 30] width 22 height 9
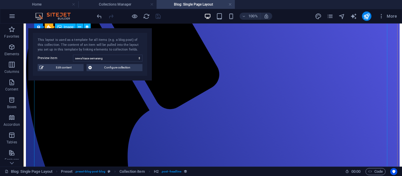
scroll to position [117, 0]
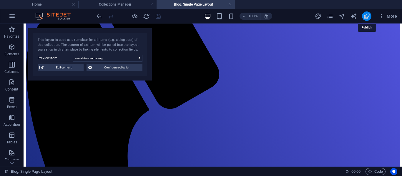
click at [365, 19] on icon "publish" at bounding box center [366, 16] width 7 height 7
click at [157, 16] on div at bounding box center [129, 15] width 66 height 9
click at [367, 14] on icon "publish" at bounding box center [366, 16] width 7 height 7
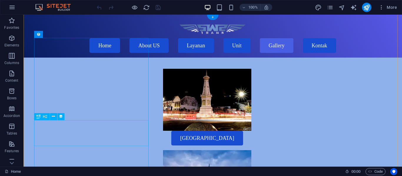
scroll to position [1669, 0]
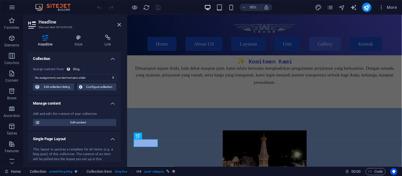
scroll to position [1784, 0]
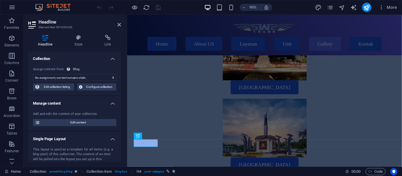
select select "category"
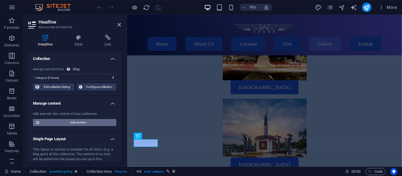
click at [88, 125] on span "Edit content" at bounding box center [78, 122] width 73 height 7
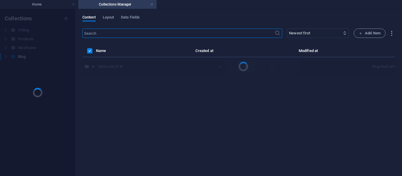
scroll to position [0, 0]
select select "Category 1"
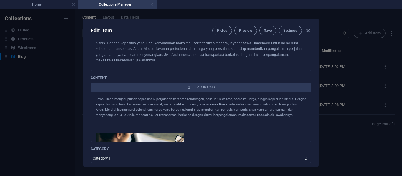
scroll to position [139, 0]
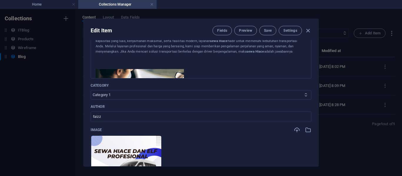
click at [260, 96] on select "Category 1 Category 2" at bounding box center [201, 94] width 221 height 9
click at [105, 92] on select "Category 1 Category 2" at bounding box center [201, 94] width 221 height 9
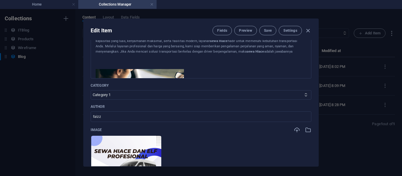
click at [224, 163] on ul "Drop files here to upload them instantly" at bounding box center [201, 171] width 221 height 71
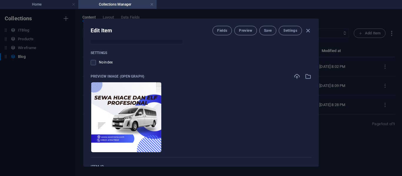
scroll to position [643, 0]
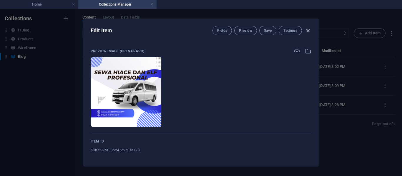
click at [307, 29] on icon "button" at bounding box center [308, 30] width 7 height 7
type input "[DATE]"
type input "www-sewahiacesemarang-com"
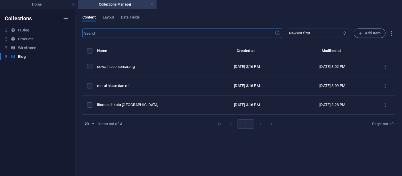
scroll to position [499, 0]
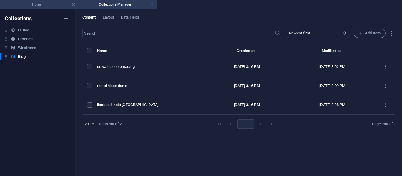
click at [56, 8] on li "Home" at bounding box center [39, 4] width 78 height 9
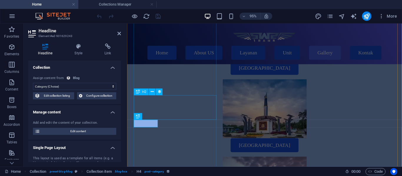
scroll to position [1814, 0]
click at [104, 95] on span "Configure collection" at bounding box center [99, 95] width 31 height 7
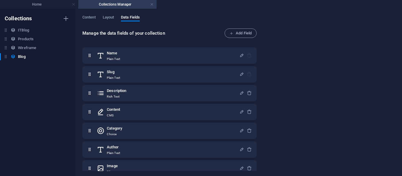
scroll to position [0, 0]
click at [34, 4] on h4 "Home" at bounding box center [39, 4] width 78 height 6
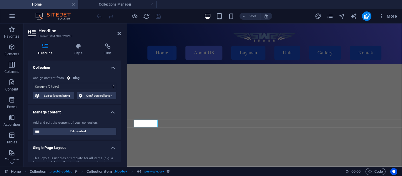
scroll to position [1814, 0]
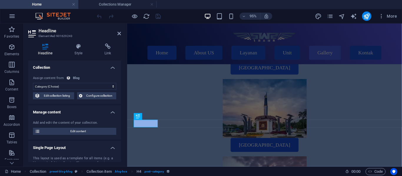
click at [60, 85] on select "No assignment, content remains static Created at (Date) Updated at (Date) Name …" at bounding box center [74, 86] width 83 height 7
click at [119, 33] on icon at bounding box center [119, 33] width 4 height 5
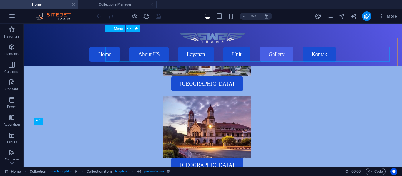
scroll to position [1699, 0]
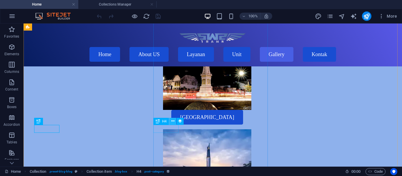
click at [171, 123] on icon at bounding box center [172, 121] width 3 height 6
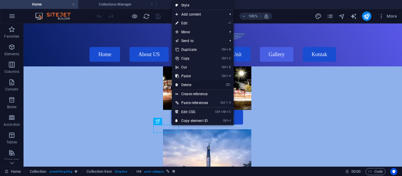
click at [198, 86] on link "⌦ Delete" at bounding box center [192, 85] width 40 height 9
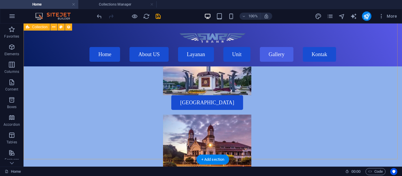
scroll to position [1796, 0]
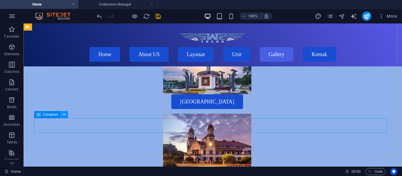
click at [63, 116] on icon at bounding box center [64, 115] width 3 height 6
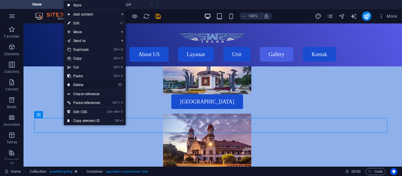
click at [101, 84] on link "⌦ Delete" at bounding box center [84, 85] width 40 height 9
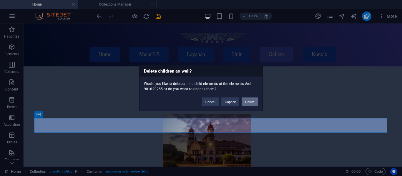
click at [246, 102] on button "Delete" at bounding box center [250, 101] width 16 height 9
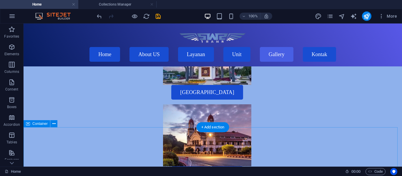
scroll to position [1805, 0]
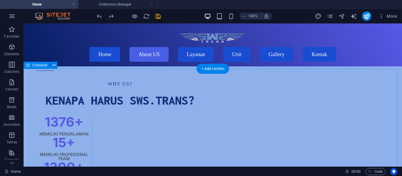
scroll to position [331, 0]
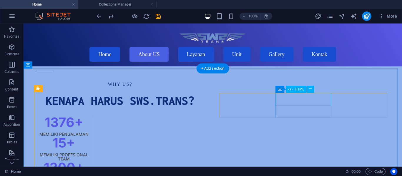
click at [92, 137] on div "15 +" at bounding box center [64, 143] width 56 height 13
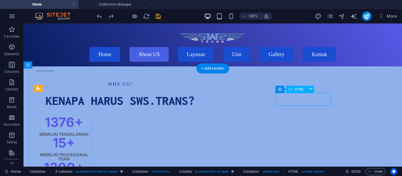
click at [92, 137] on div "15 +" at bounding box center [64, 143] width 56 height 13
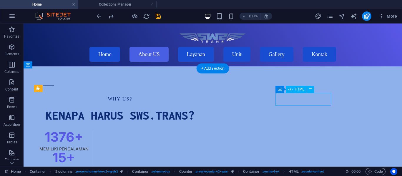
scroll to position [303, 0]
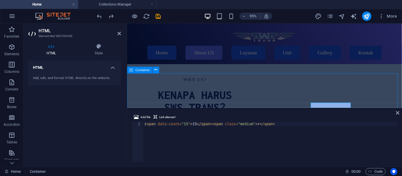
scroll to position [331, 0]
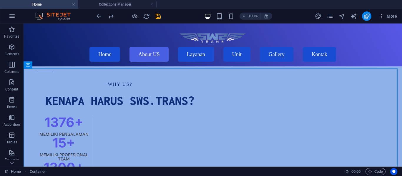
click at [370, 17] on button "publish" at bounding box center [366, 15] width 9 height 9
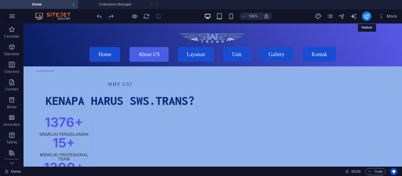
click at [366, 15] on icon "publish" at bounding box center [366, 16] width 7 height 7
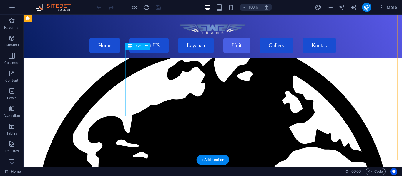
scroll to position [1229, 0]
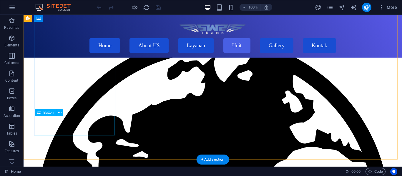
select select "external"
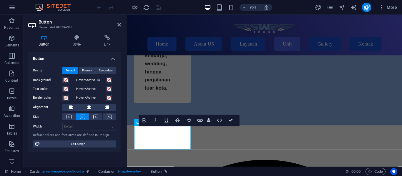
scroll to position [1315, 0]
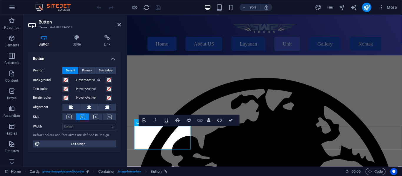
click at [200, 121] on icon "button" at bounding box center [200, 120] width 7 height 7
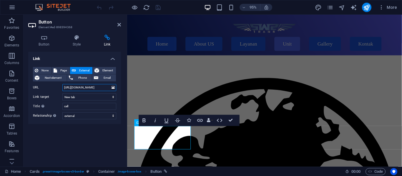
click at [106, 90] on input "https://wa.me//6282241947850" at bounding box center [89, 87] width 54 height 7
click at [88, 77] on span "Phone" at bounding box center [83, 77] width 16 height 7
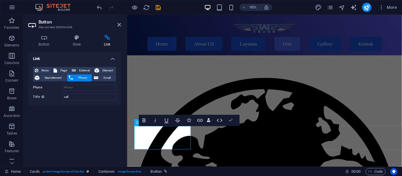
scroll to position [1249, 0]
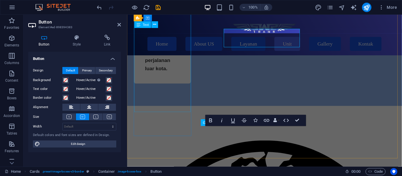
scroll to position [1315, 0]
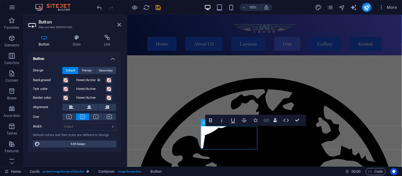
click at [268, 125] on button "Link" at bounding box center [266, 120] width 11 height 11
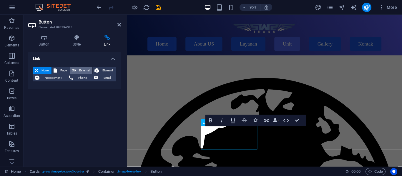
click at [78, 68] on span "External" at bounding box center [84, 70] width 13 height 7
select select "blank"
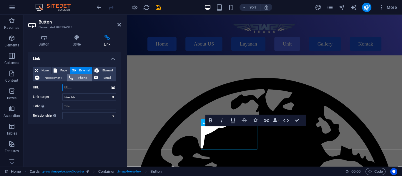
paste input "https://wa.me//6282241947850"
type input "https://wa.me//6282241947850"
click at [81, 114] on select "alternate author bookmark external help license next nofollow noreferrer noopen…" at bounding box center [89, 115] width 54 height 7
select select "help"
click at [62, 112] on select "alternate author bookmark external help license next nofollow noreferrer noopen…" at bounding box center [89, 115] width 54 height 7
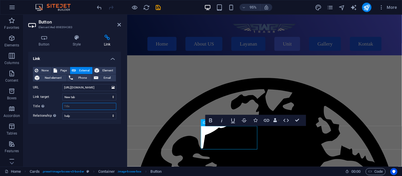
click at [88, 109] on input "Title Additional link description, should not be the same as the link text. The…" at bounding box center [89, 106] width 54 height 7
type input "call"
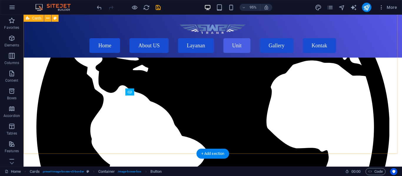
scroll to position [1249, 0]
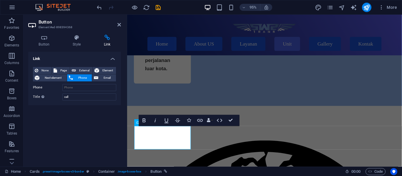
scroll to position [1315, 0]
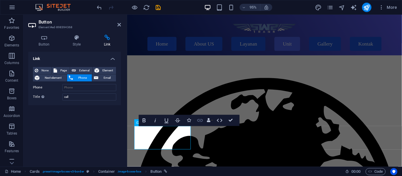
click at [202, 120] on icon "button" at bounding box center [200, 121] width 6 height 3
click at [80, 72] on span "External" at bounding box center [84, 70] width 13 height 7
select select "blank"
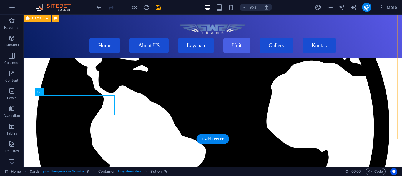
scroll to position [1249, 0]
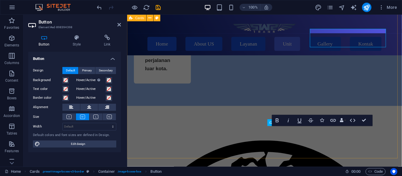
scroll to position [1315, 0]
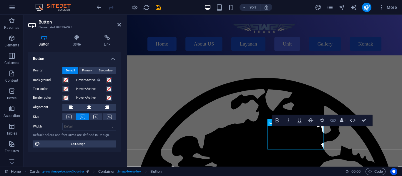
click at [331, 120] on icon "button" at bounding box center [334, 121] width 6 height 3
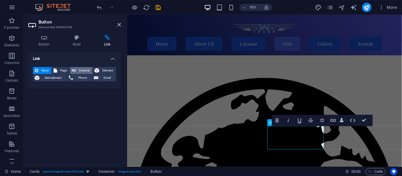
click at [88, 70] on span "External" at bounding box center [84, 70] width 13 height 7
select select "blank"
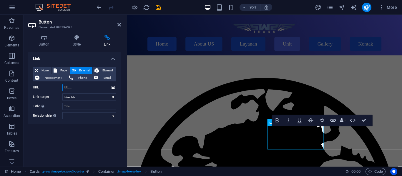
paste input "https://wa.me//6282241947850"
type input "https://wa.me//6282241947850"
click at [76, 107] on input "Title Additional link description, should not be the same as the link text. The…" at bounding box center [89, 106] width 54 height 7
type input "call"
click at [76, 116] on select "alternate author bookmark external help license next nofollow noreferrer noopen…" at bounding box center [89, 115] width 54 height 7
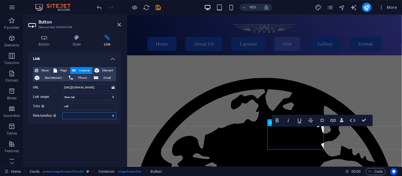
select select "external"
click at [62, 112] on select "alternate author bookmark external help license next nofollow noreferrer noopen…" at bounding box center [89, 115] width 54 height 7
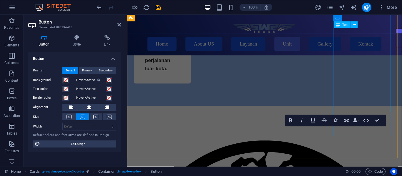
scroll to position [1315, 0]
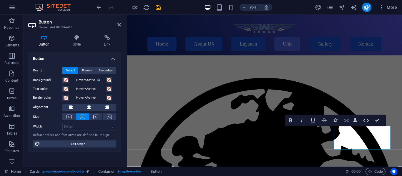
click at [344, 120] on icon "button" at bounding box center [346, 120] width 7 height 7
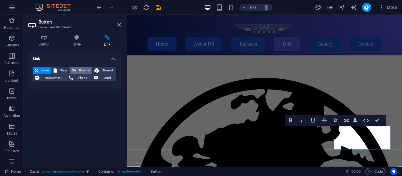
click at [78, 67] on span "External" at bounding box center [84, 70] width 13 height 7
select select "blank"
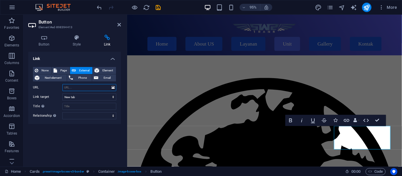
type input "v"
paste input "https://wa.me//6282241947850"
type input "https://wa.me//6282241947850"
click at [91, 104] on input "Title Additional link description, should not be the same as the link text. The…" at bounding box center [89, 106] width 54 height 7
type input "call"
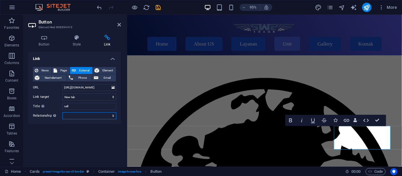
click at [84, 118] on select "alternate author bookmark external help license next nofollow noreferrer noopen…" at bounding box center [89, 115] width 54 height 7
click at [120, 38] on icon at bounding box center [107, 38] width 28 height 6
click at [114, 117] on select "alternate author bookmark external help license next nofollow noreferrer noopen…" at bounding box center [89, 115] width 54 height 7
select select "external"
click at [62, 112] on select "alternate author bookmark external help license next nofollow noreferrer noopen…" at bounding box center [89, 115] width 54 height 7
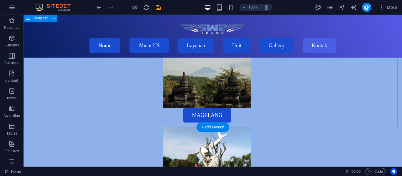
scroll to position [2096, 0]
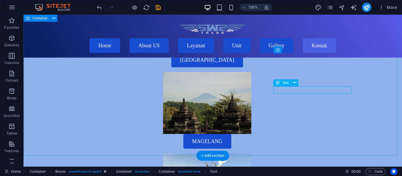
scroll to position [2073, 0]
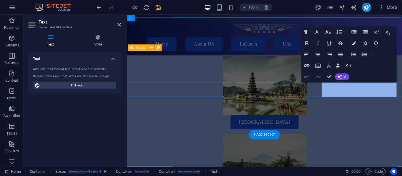
scroll to position [2211, 0]
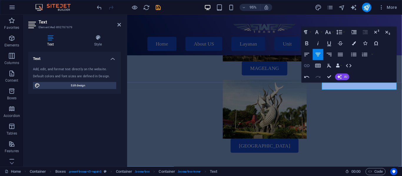
click at [309, 67] on icon "button" at bounding box center [307, 66] width 7 height 7
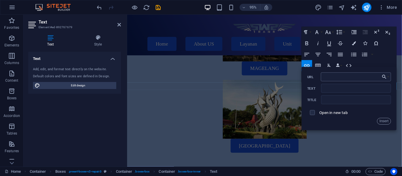
click at [325, 79] on input "URL" at bounding box center [356, 77] width 70 height 9
type input "https://www.instagram.com/sws.trans/?igsh=cHB0MmIxeHF4MTB4&utm_source=qr#"
click at [328, 89] on input "Text" at bounding box center [356, 88] width 70 height 9
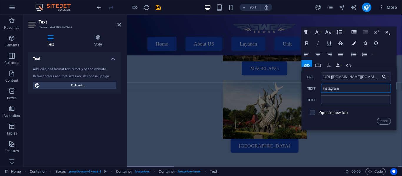
type input "instagram"
click at [329, 96] on input "text" at bounding box center [356, 100] width 70 height 9
type input "instagram"
click at [316, 112] on span at bounding box center [312, 113] width 11 height 11
click at [313, 112] on input "checkbox" at bounding box center [311, 111] width 5 height 5
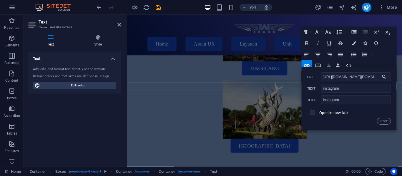
checkbox input "true"
click at [385, 121] on button "Insert" at bounding box center [384, 121] width 14 height 7
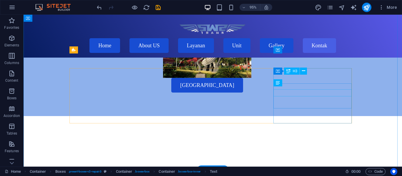
scroll to position [2073, 0]
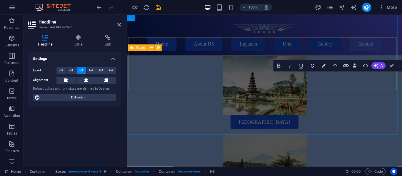
scroll to position [2211, 0]
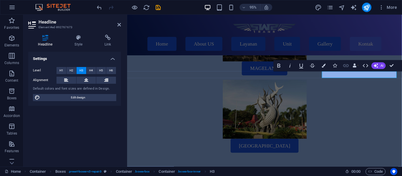
click at [346, 66] on icon "button" at bounding box center [347, 65] width 6 height 3
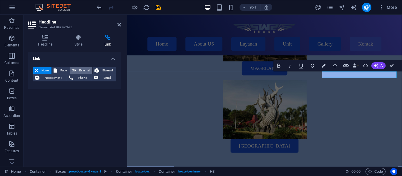
click at [76, 69] on icon at bounding box center [74, 70] width 4 height 7
select select "blank"
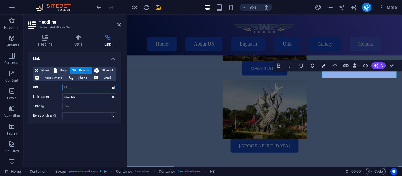
click at [82, 88] on input "URL" at bounding box center [89, 87] width 54 height 7
paste input "https://www.instagram.com/sws.trans/?igsh=cHB0MmIxeHF4MTB4&utm_source=qr#"
type input "https://www.instagram.com/sws.trans/?igsh=cHB0MmIxeHF4MTB4&utm_source=qr#"
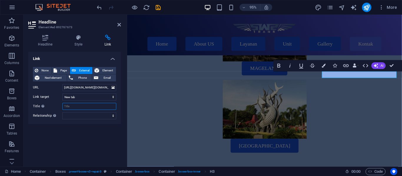
click at [79, 104] on input "Title Additional link description, should not be the same as the link text. The…" at bounding box center [89, 106] width 54 height 7
type input "instagram"
click at [79, 113] on select "alternate author bookmark external help license next nofollow noreferrer noopen…" at bounding box center [89, 115] width 54 height 7
select select "external"
click at [62, 112] on select "alternate author bookmark external help license next nofollow noreferrer noopen…" at bounding box center [89, 115] width 54 height 7
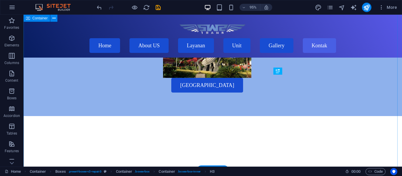
scroll to position [2073, 0]
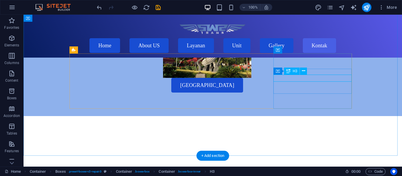
select select "external"
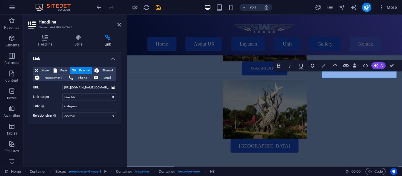
click at [326, 67] on button "Colors" at bounding box center [323, 65] width 11 height 11
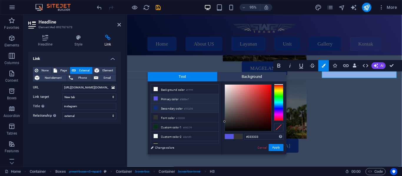
click at [185, 109] on li "Secondary color #102d78" at bounding box center [185, 108] width 68 height 9
type input "#102d78"
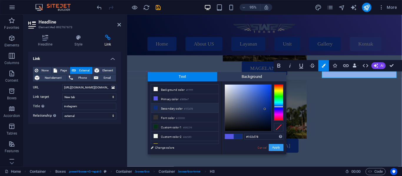
click at [274, 148] on button "Apply" at bounding box center [276, 147] width 15 height 7
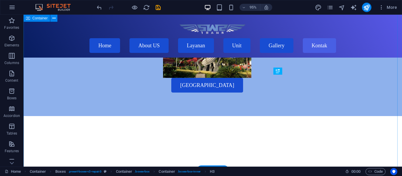
scroll to position [2073, 0]
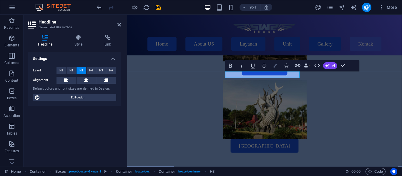
click at [274, 64] on icon "button" at bounding box center [275, 66] width 4 height 4
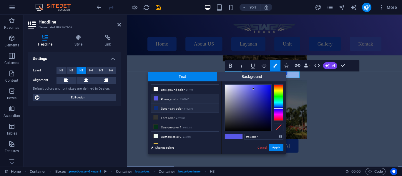
click at [186, 107] on small "#102d78" at bounding box center [188, 109] width 9 height 4
type input "#102d78"
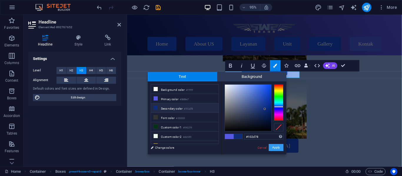
click at [279, 147] on button "Apply" at bounding box center [276, 147] width 15 height 7
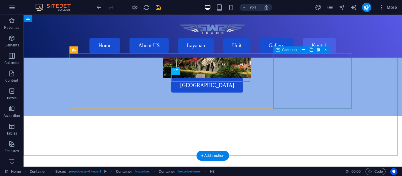
scroll to position [2073, 0]
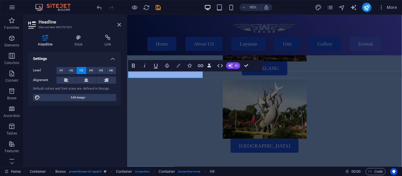
click at [180, 67] on icon "button" at bounding box center [178, 66] width 4 height 4
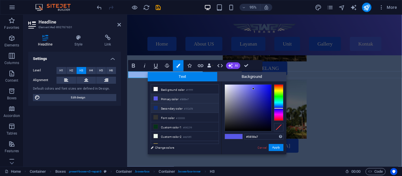
click at [186, 109] on small "#102d78" at bounding box center [188, 109] width 9 height 4
type input "#102d78"
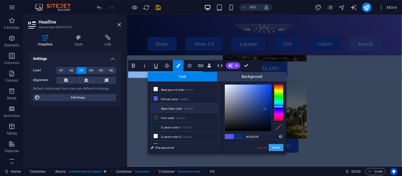
click at [278, 147] on button "Apply" at bounding box center [276, 147] width 15 height 7
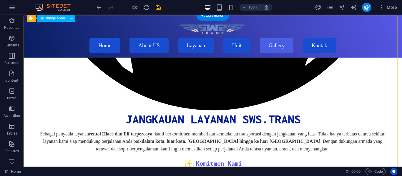
scroll to position [1478, 0]
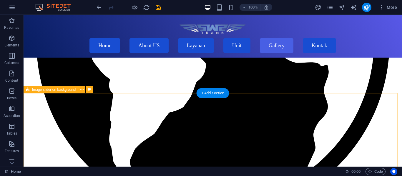
scroll to position [1409, 0]
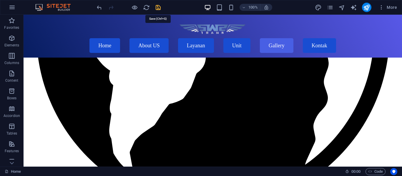
click at [159, 7] on icon "save" at bounding box center [158, 7] width 7 height 7
click at [371, 9] on button "publish" at bounding box center [366, 7] width 9 height 9
